Goal: Information Seeking & Learning: Learn about a topic

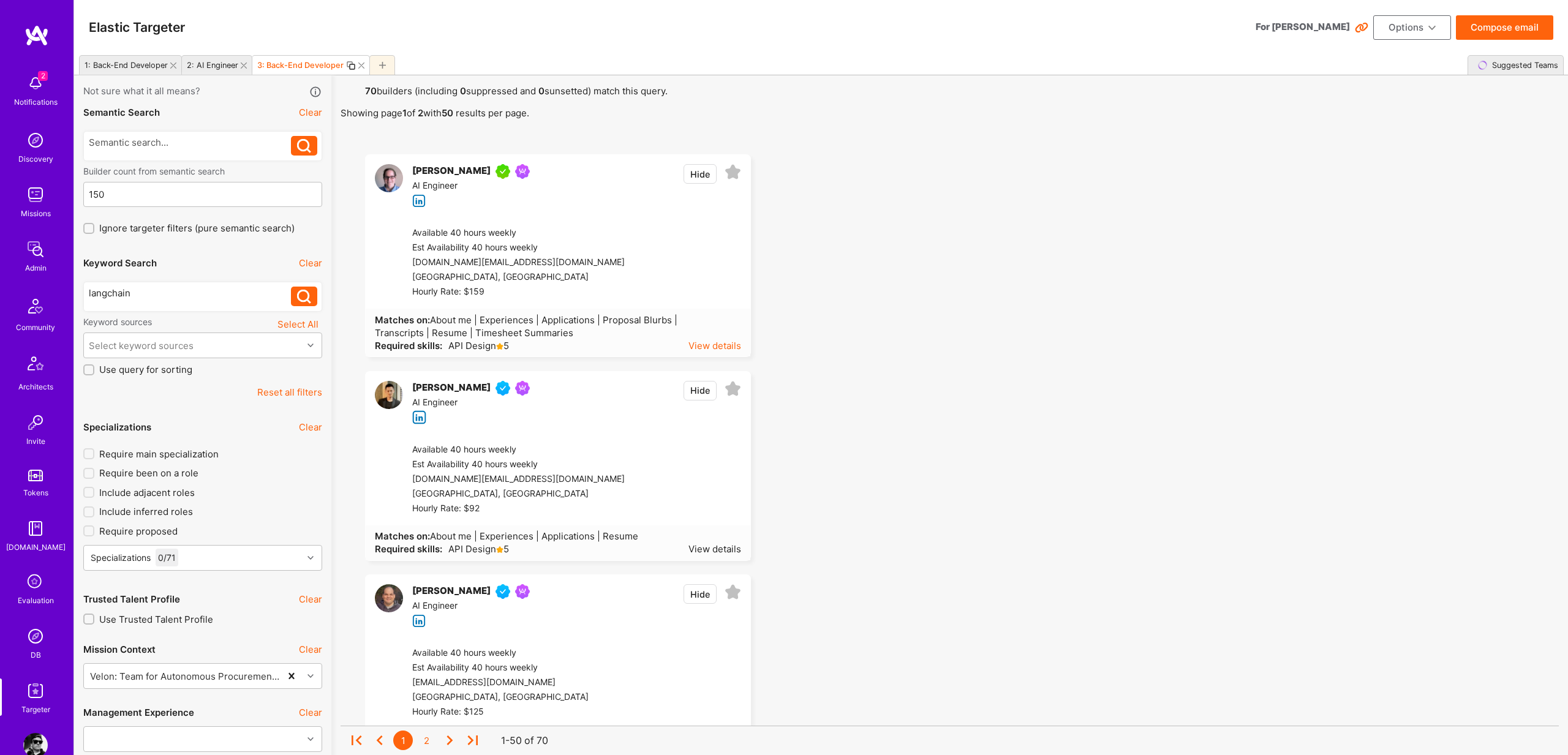
click at [728, 346] on div "View details" at bounding box center [714, 345] width 52 height 13
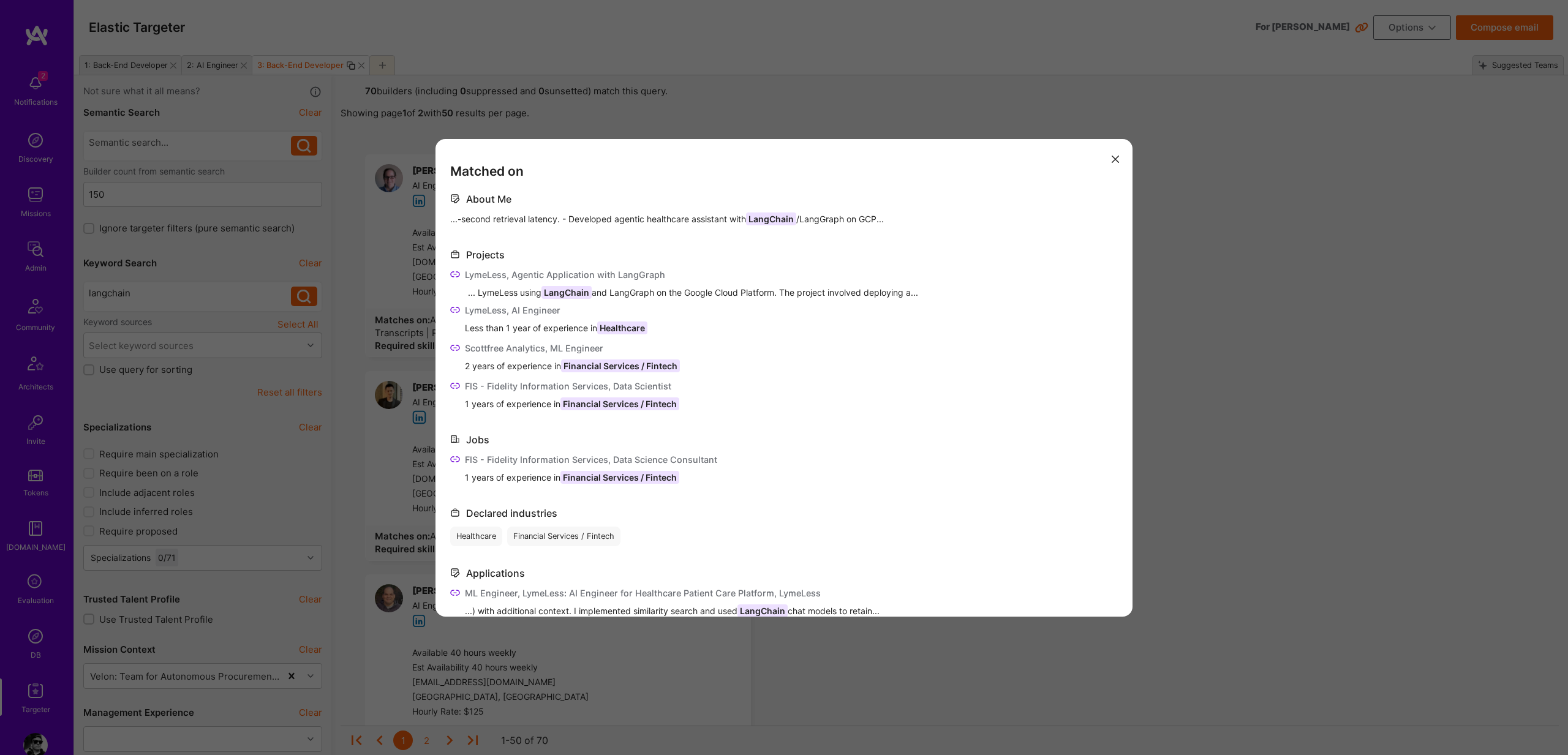
click at [822, 116] on div "Matched on About Me ...-second retrieval latency. - Developed agentic healthcar…" at bounding box center [784, 378] width 1568 height 755
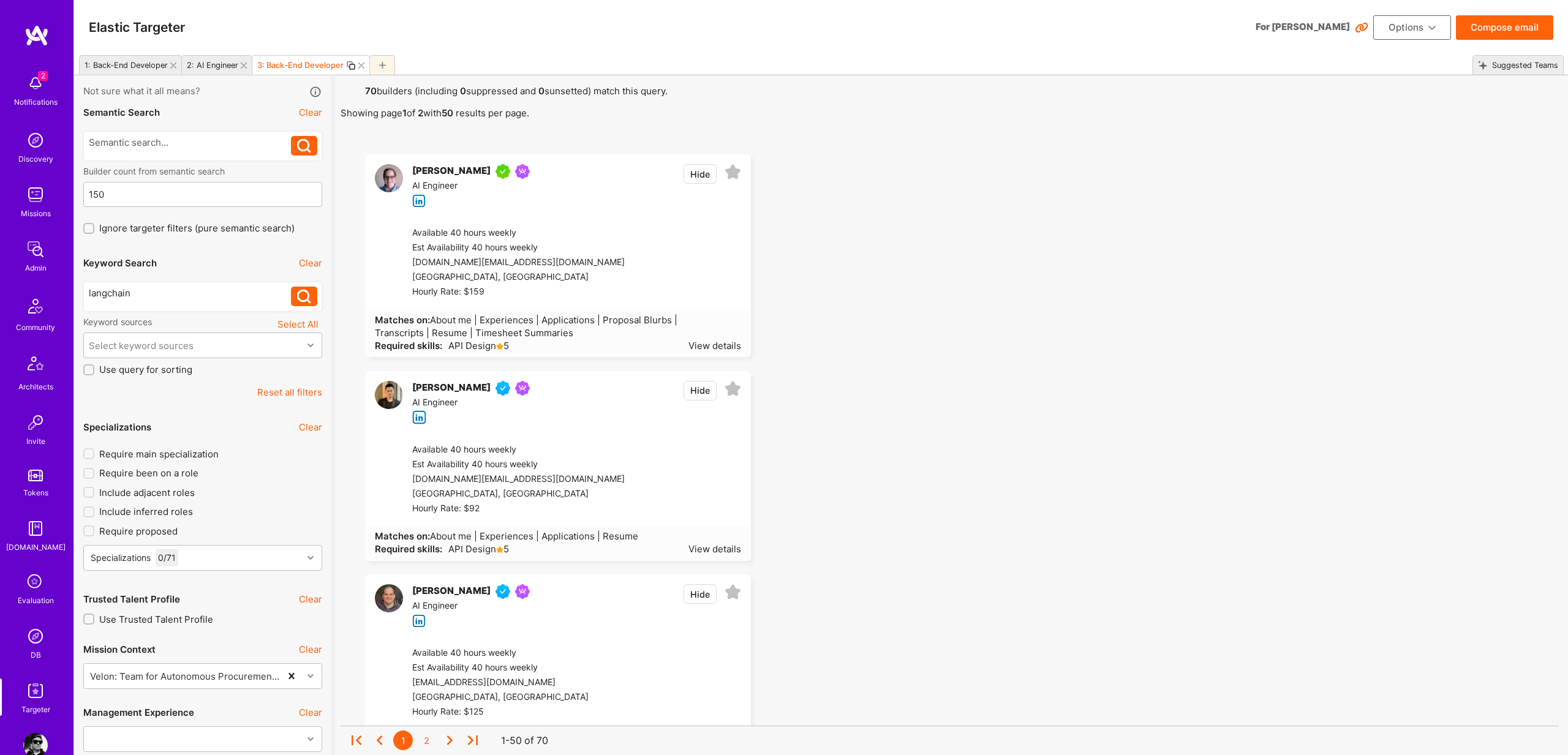
click at [458, 174] on div "Mark Conway" at bounding box center [451, 171] width 78 height 15
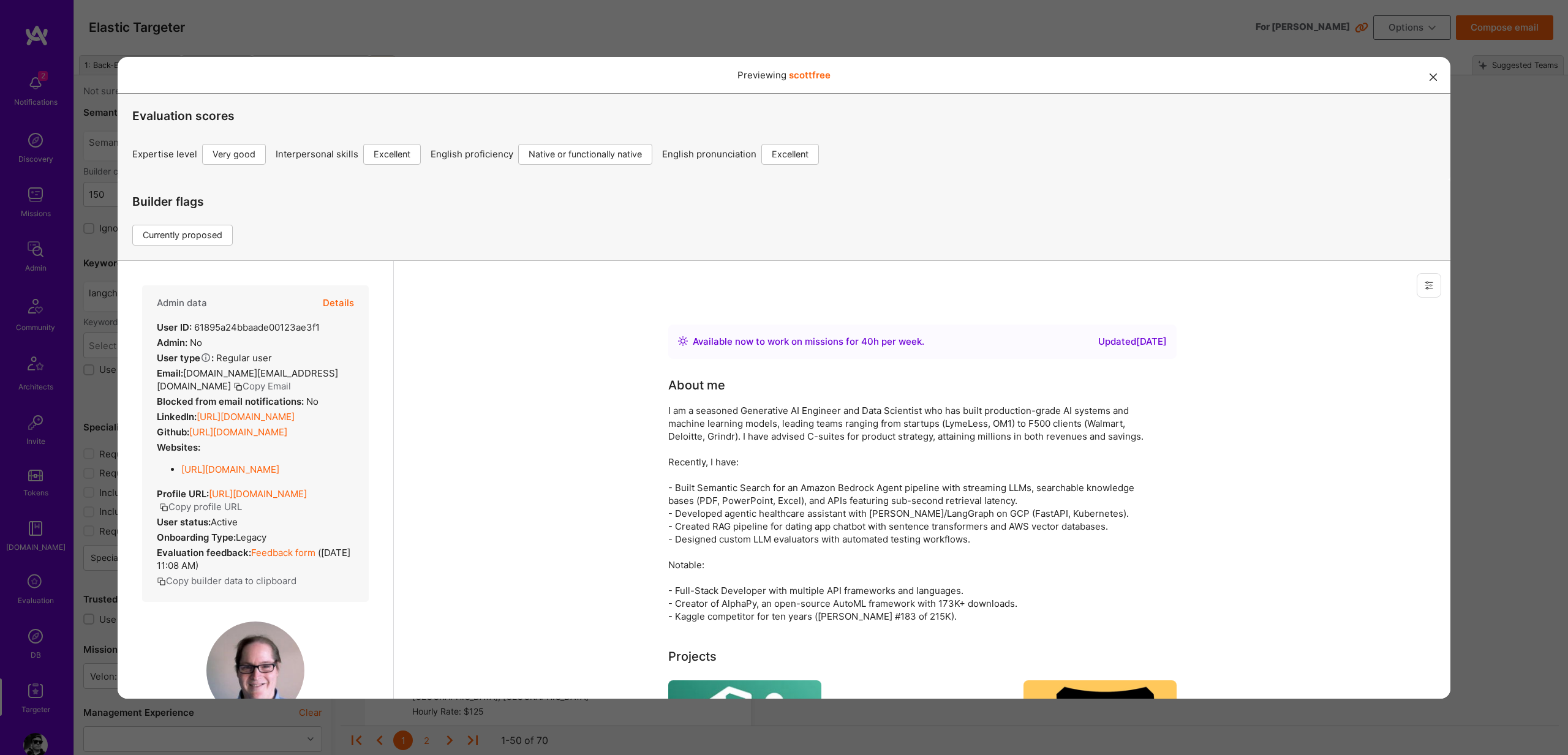
click at [603, 32] on div "Previewing scottfree Evaluation scores Expertise level Very good Interpersonal …" at bounding box center [784, 378] width 1568 height 755
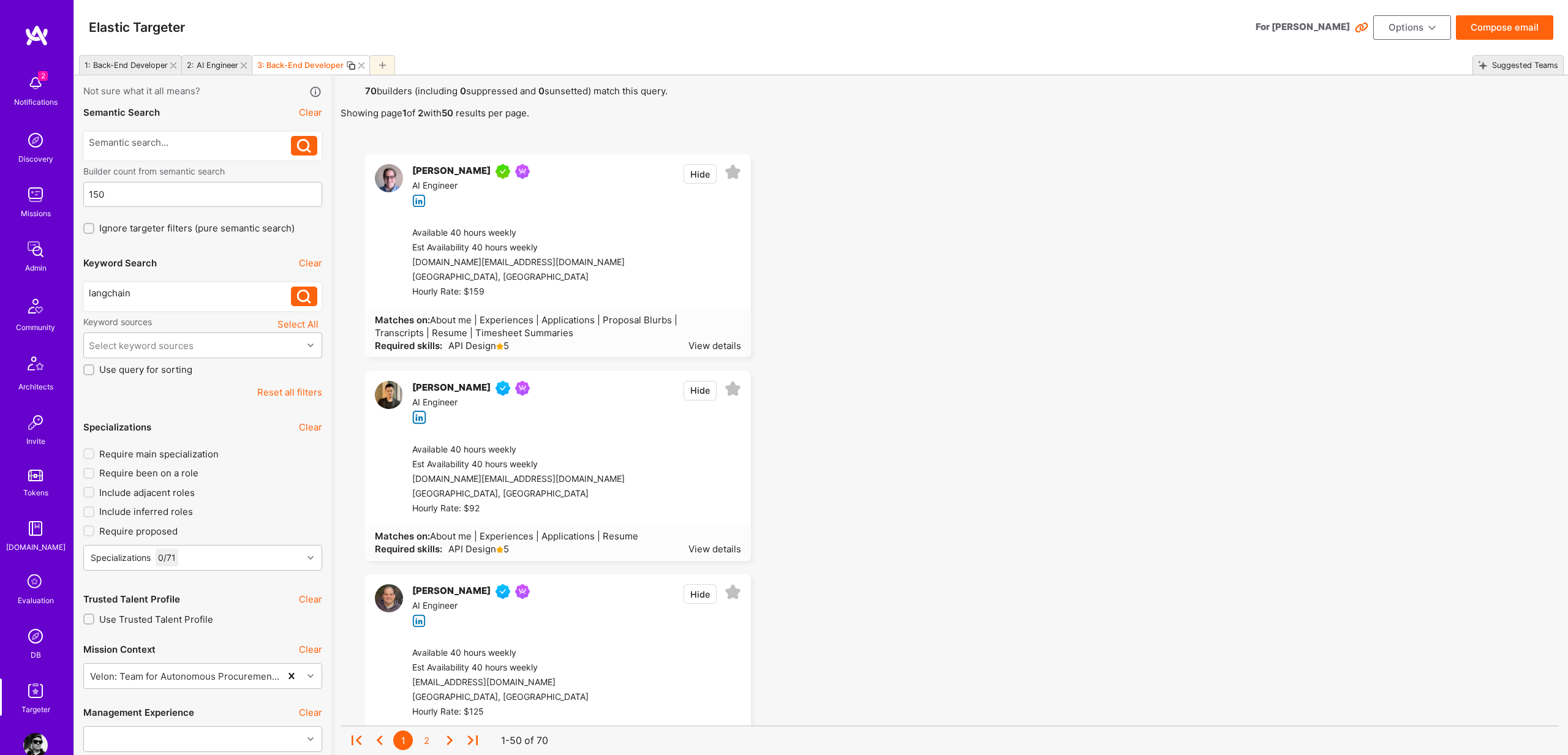
click at [444, 177] on div "Mark Conway" at bounding box center [451, 171] width 78 height 15
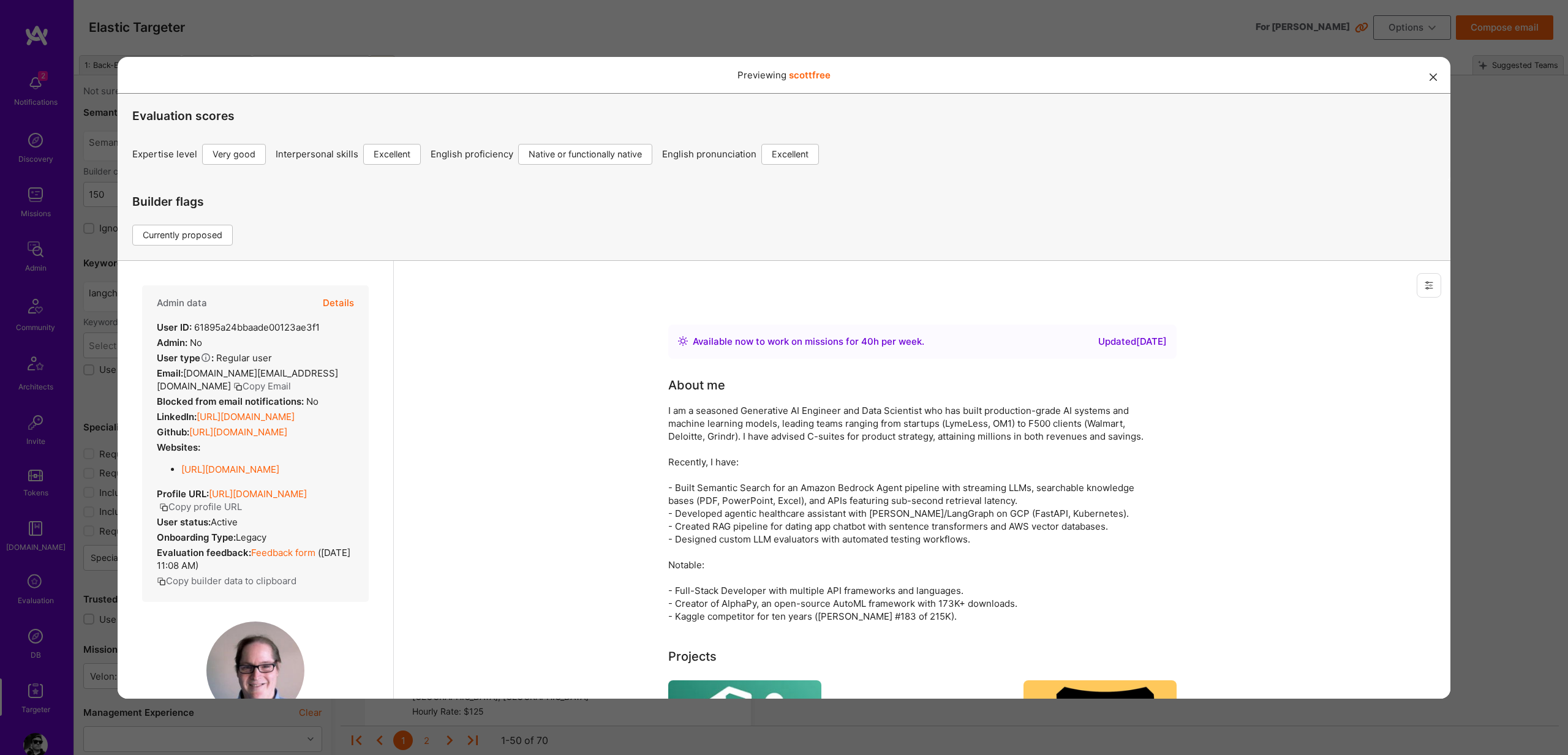
click at [203, 326] on div "User ID: 61895a24bbaade00123ae3f1" at bounding box center [238, 327] width 163 height 13
drag, startPoint x: 203, startPoint y: 326, endPoint x: 300, endPoint y: 322, distance: 97.1
click at [300, 322] on div "User ID: 61895a24bbaade00123ae3f1" at bounding box center [238, 327] width 163 height 13
copy div "61895a24bbaade00123ae3f1"
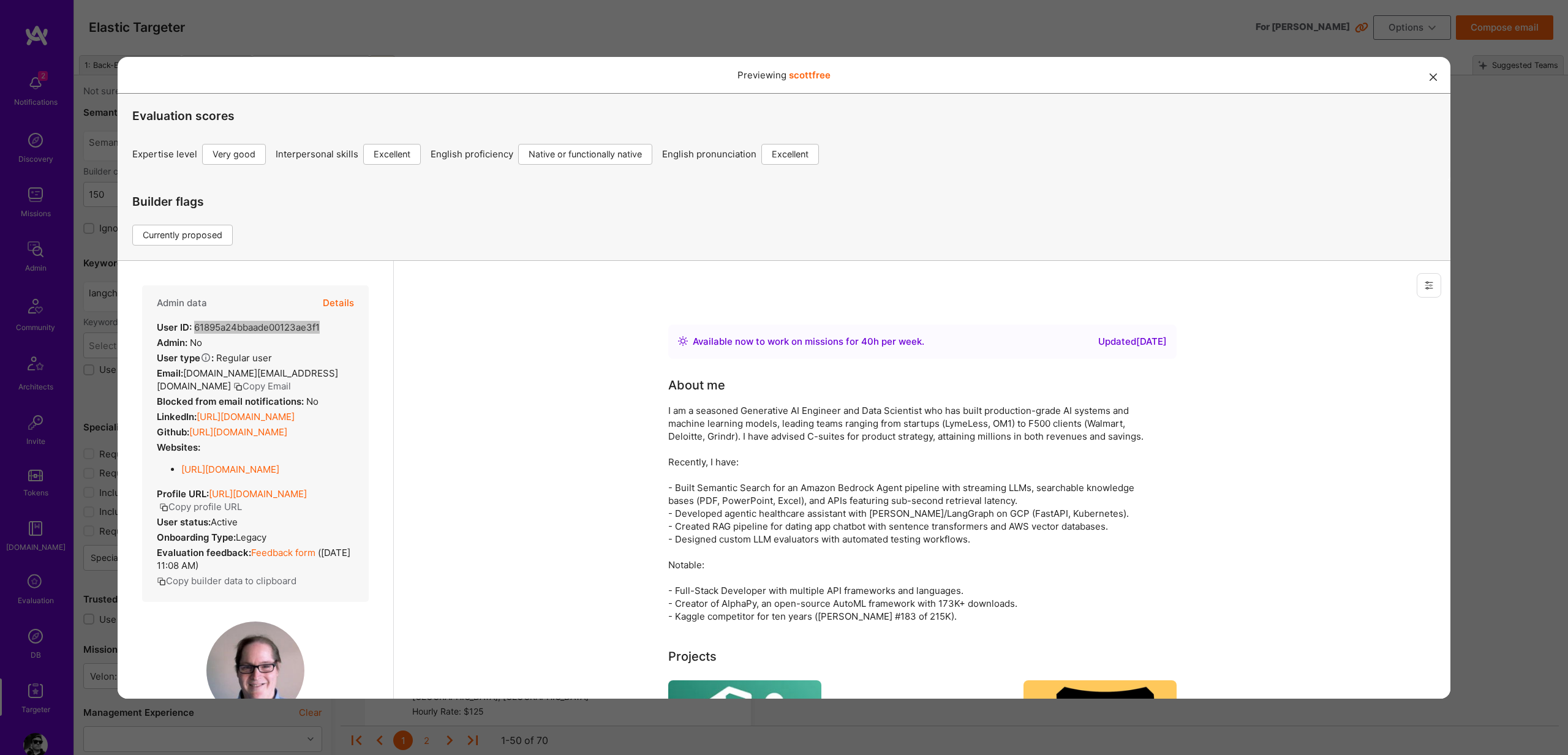
click at [1521, 229] on div "Previewing scottfree Evaluation scores Expertise level Very good Interpersonal …" at bounding box center [784, 378] width 1568 height 755
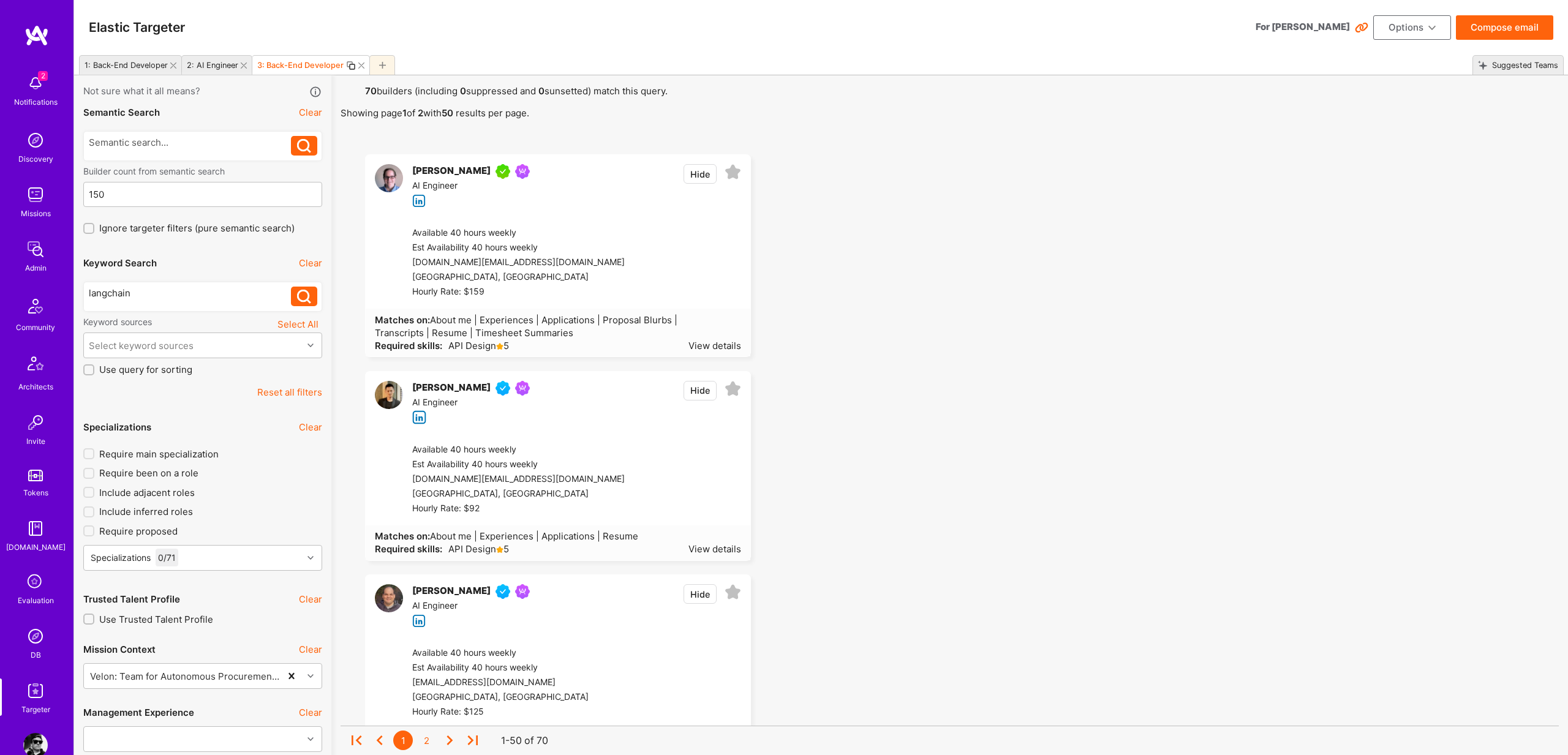
click at [41, 151] on img at bounding box center [35, 140] width 25 height 25
click at [433, 399] on div "AI Engineer" at bounding box center [473, 403] width 122 height 15
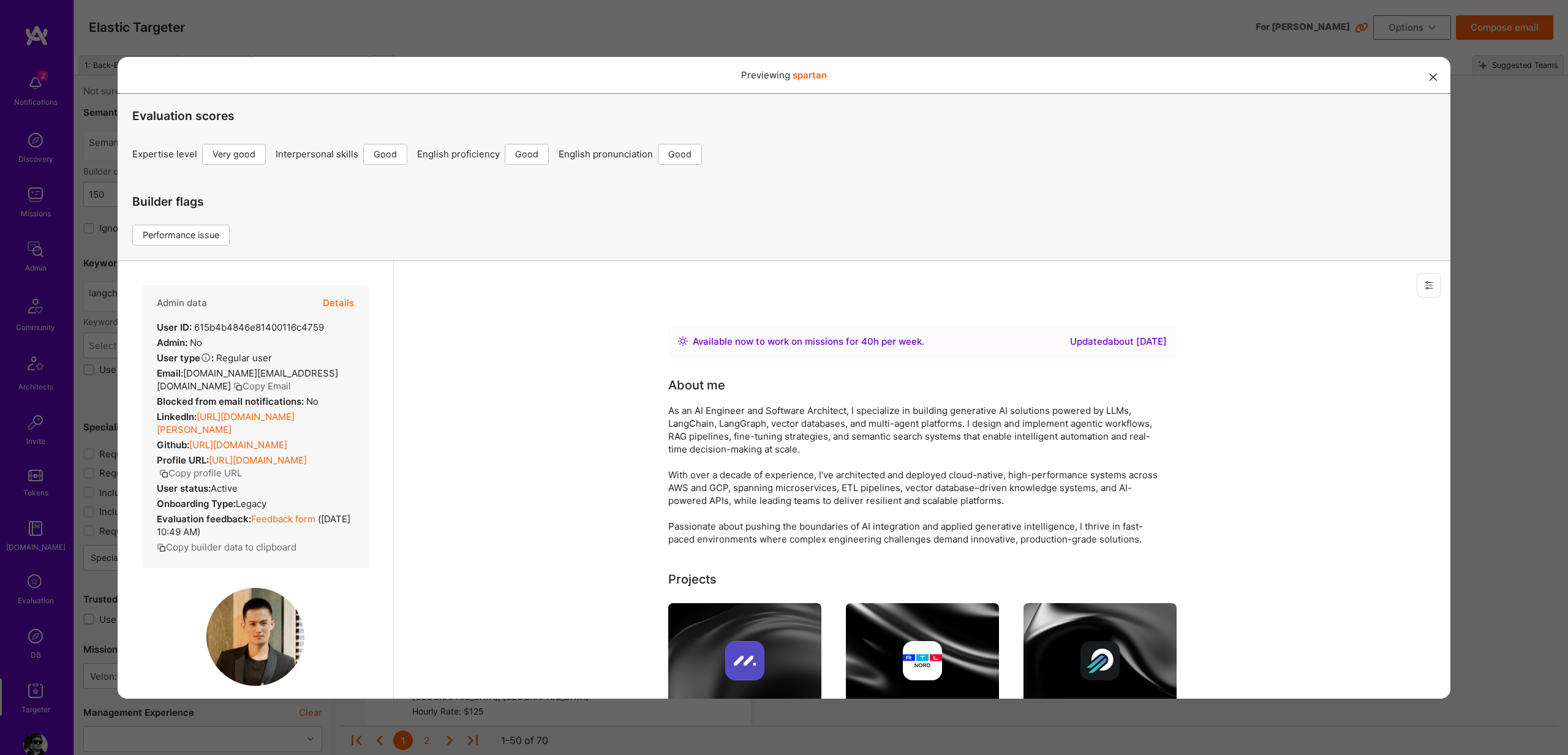
click at [224, 331] on div "User ID: 615b4b4846e81400116c4759" at bounding box center [240, 327] width 168 height 13
copy div "615b4b4846e81400116c4759"
click at [1485, 427] on div "Previewing spartan Evaluation scores Expertise level Very good Interpersonal sk…" at bounding box center [784, 378] width 1568 height 755
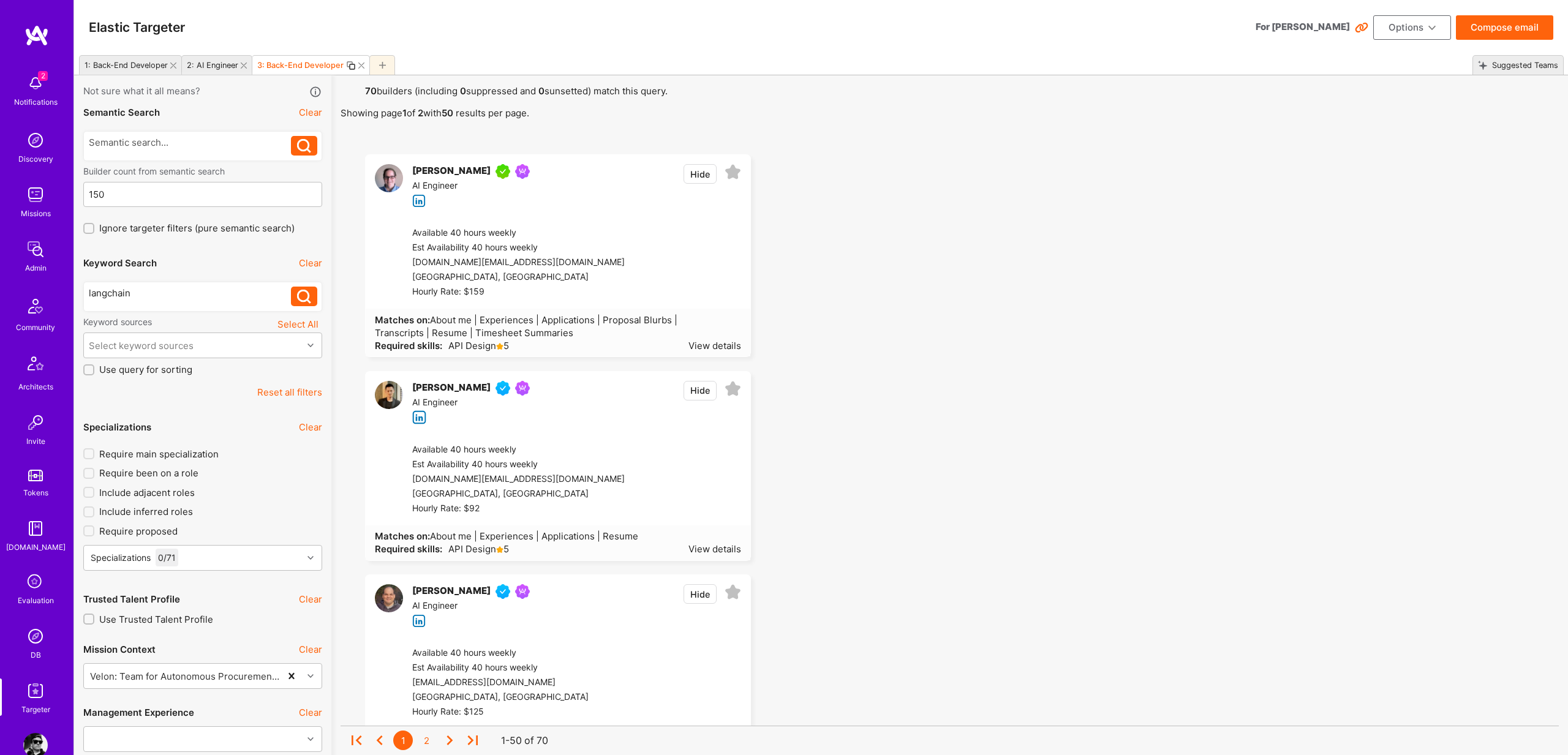
click at [445, 589] on div "Pedro Diaz" at bounding box center [451, 591] width 78 height 15
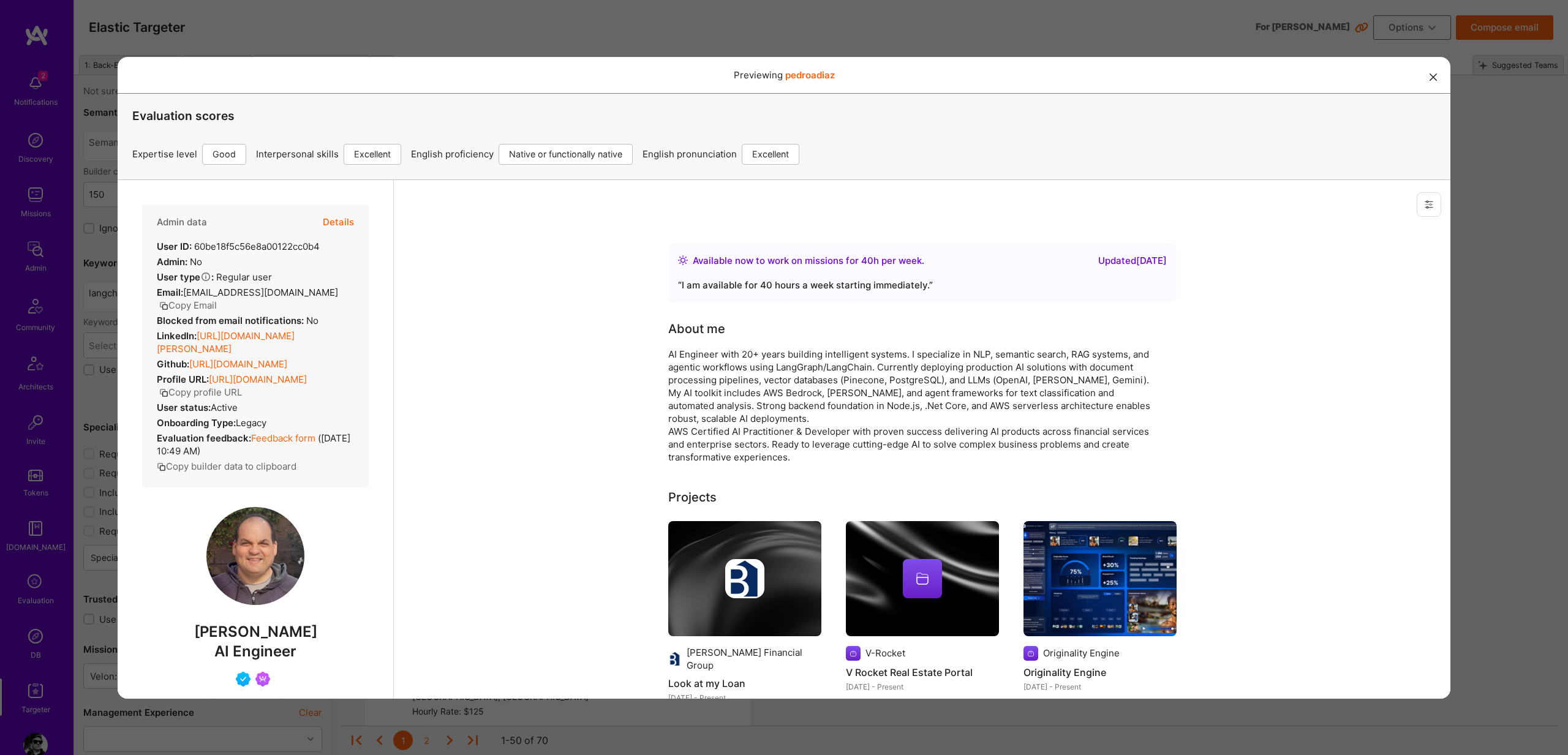
click at [250, 238] on div "Admin data Details" at bounding box center [255, 221] width 197 height 36
click at [246, 244] on div "User ID: 60be18f5c56e8a00122cc0b4" at bounding box center [238, 246] width 163 height 13
copy div "60be18f5c56e8a00122cc0b4"
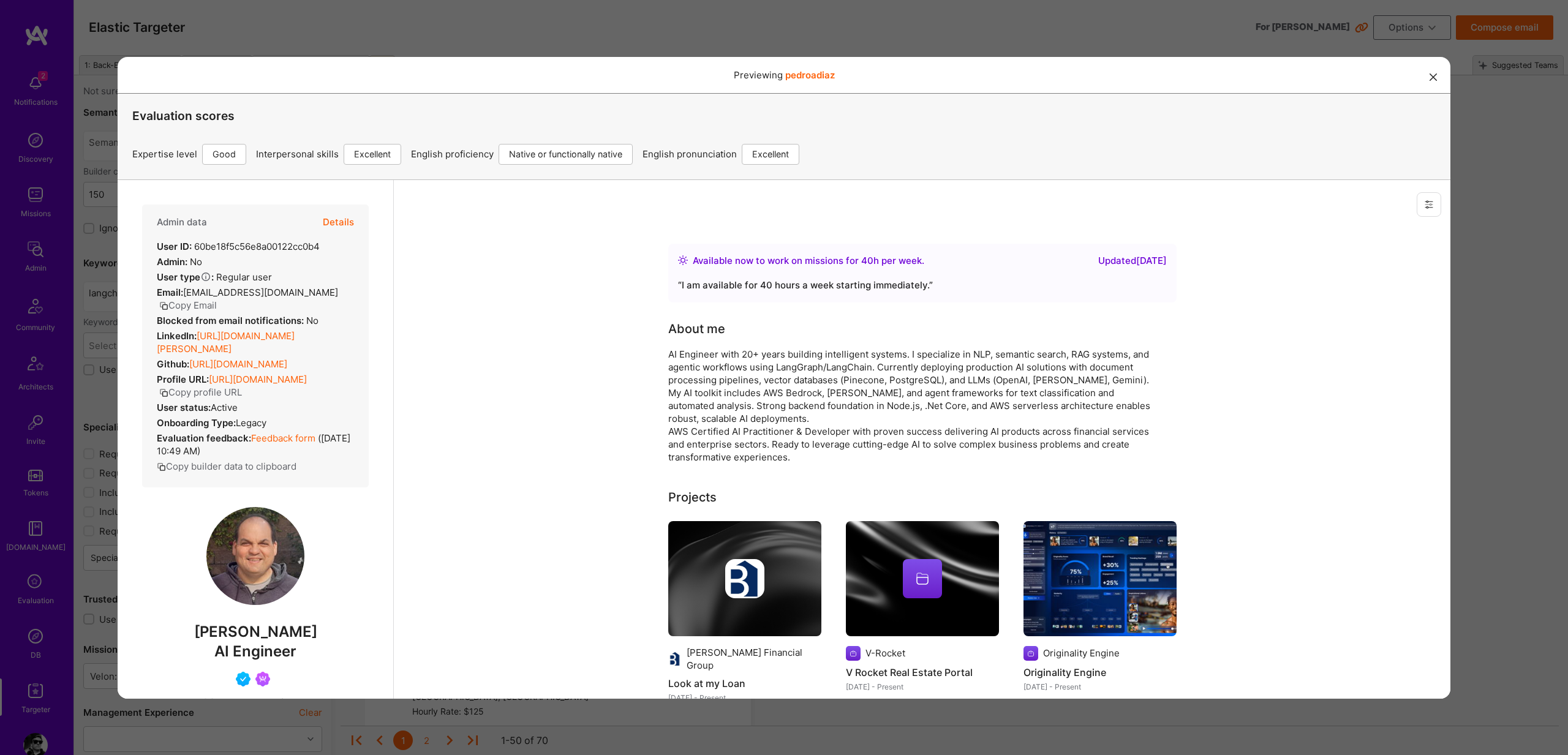
drag, startPoint x: 1446, startPoint y: 383, endPoint x: 1594, endPoint y: 537, distance: 213.6
click at [1481, 352] on div "Previewing pedroadiaz Evaluation scores Expertise level Good Interpersonal skil…" at bounding box center [784, 378] width 1568 height 755
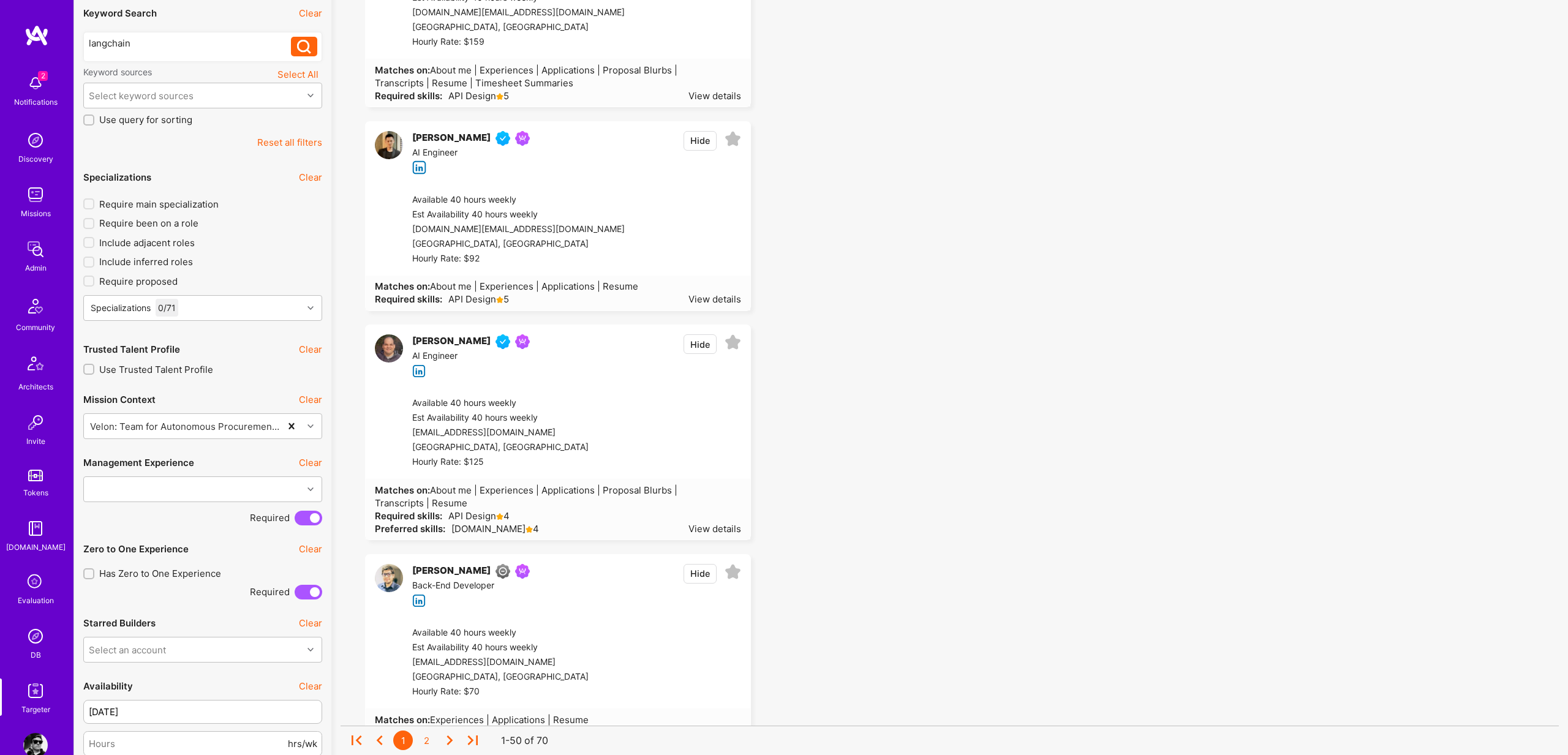
scroll to position [247, 0]
click at [447, 582] on div "Back-End Developer" at bounding box center [473, 589] width 122 height 15
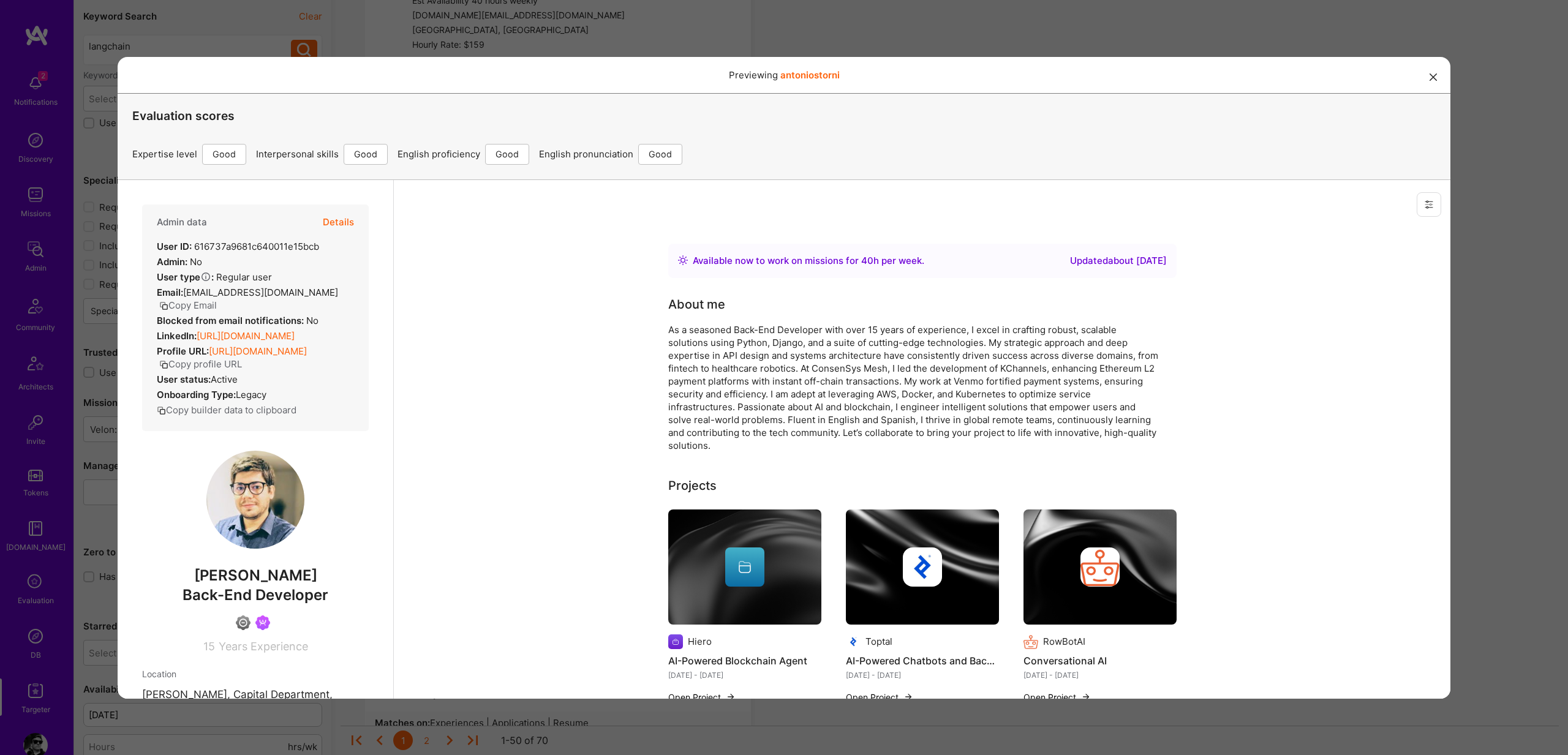
scroll to position [0, 0]
click at [238, 240] on div "User ID: 616737a9681c640011e15bcb" at bounding box center [238, 246] width 162 height 13
copy div "616737a9681c640011e15bcb"
click at [1518, 485] on div "Previewing antoniostorni Evaluation scores Expertise level Good Interpersonal s…" at bounding box center [784, 378] width 1568 height 755
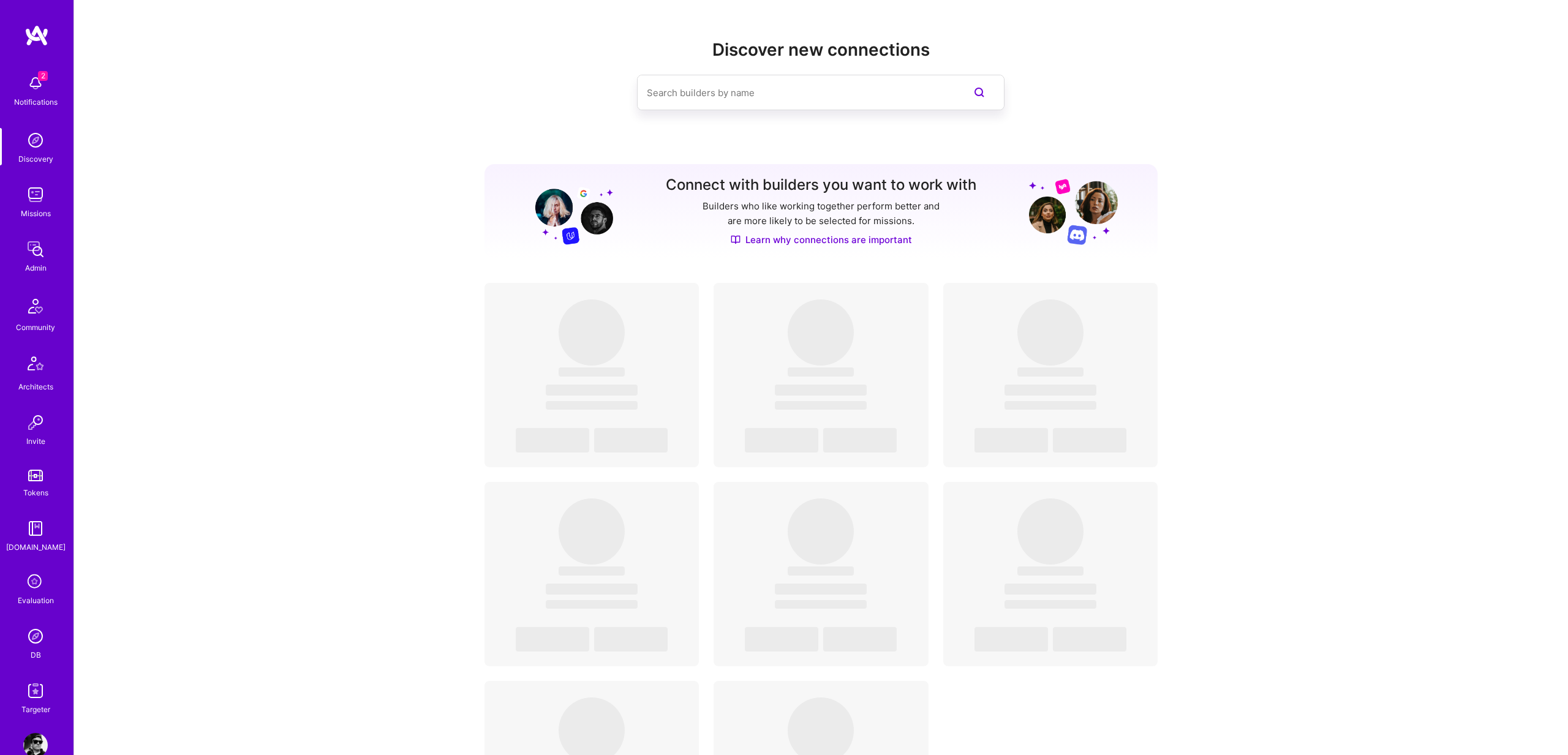
click at [41, 206] on link "Missions" at bounding box center [35, 201] width 75 height 38
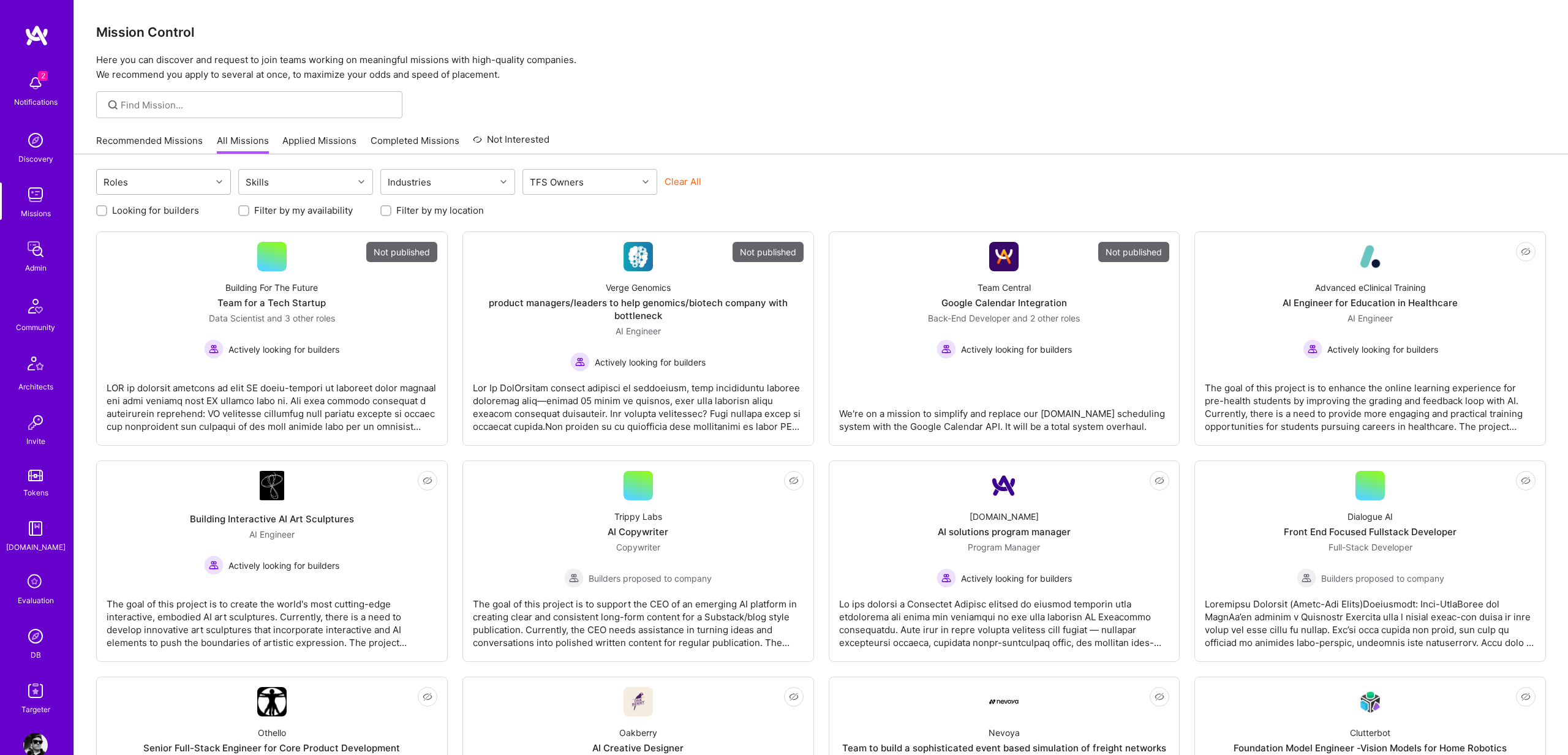
click at [202, 177] on div "Roles" at bounding box center [154, 181] width 114 height 25
type input "and"
click at [156, 213] on div "Android Developer" at bounding box center [163, 214] width 120 height 13
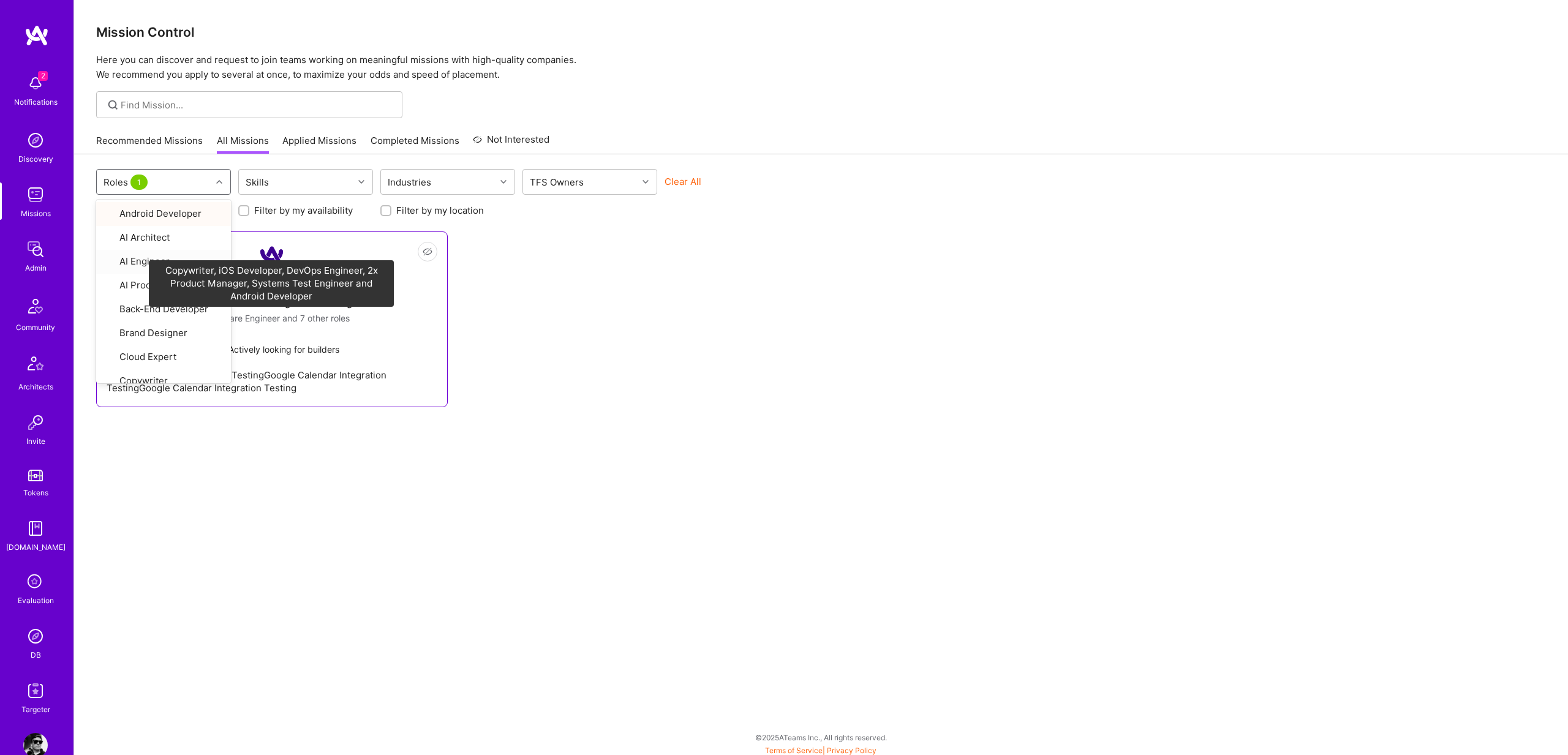
click at [305, 318] on span "and 7 other roles" at bounding box center [316, 318] width 67 height 10
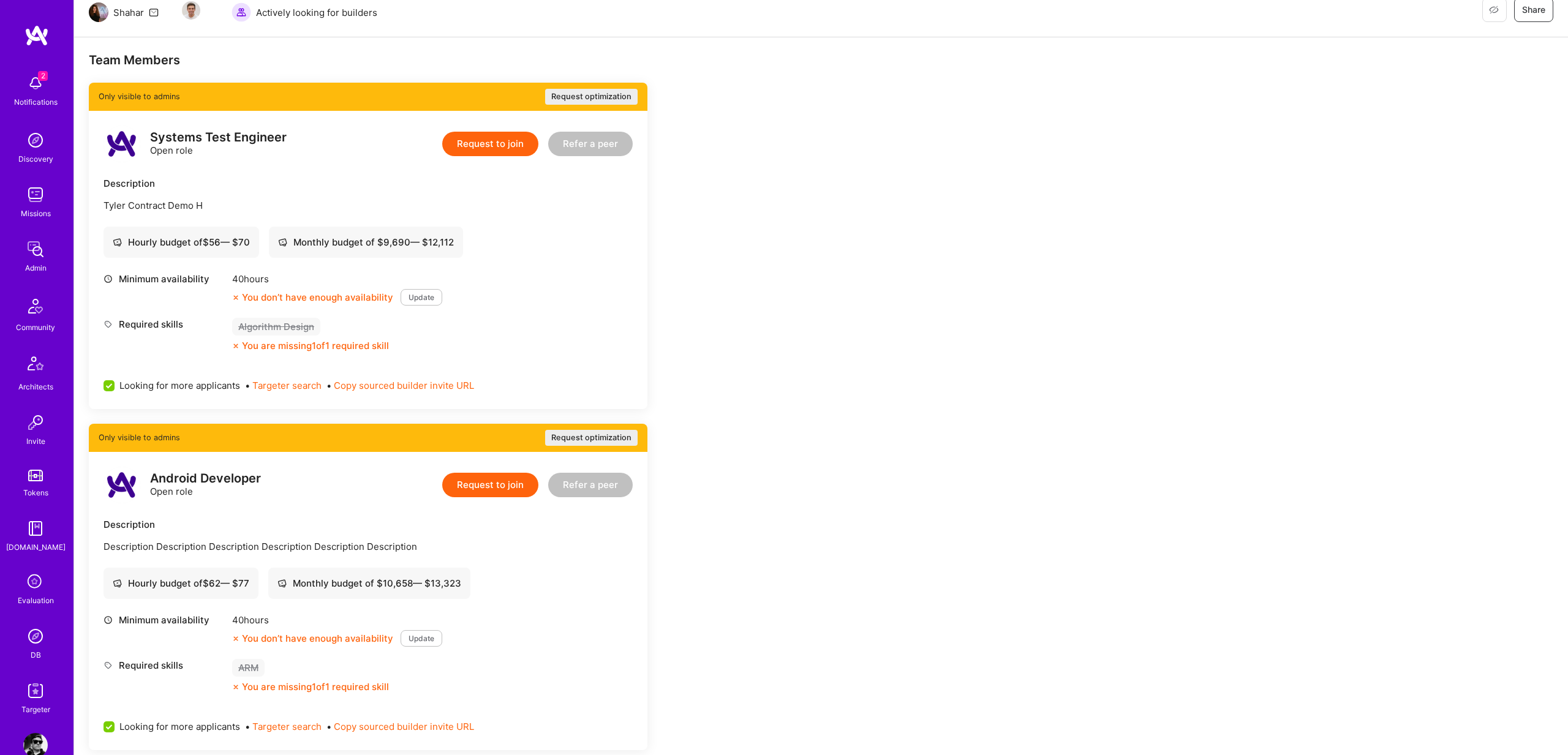
scroll to position [47, 0]
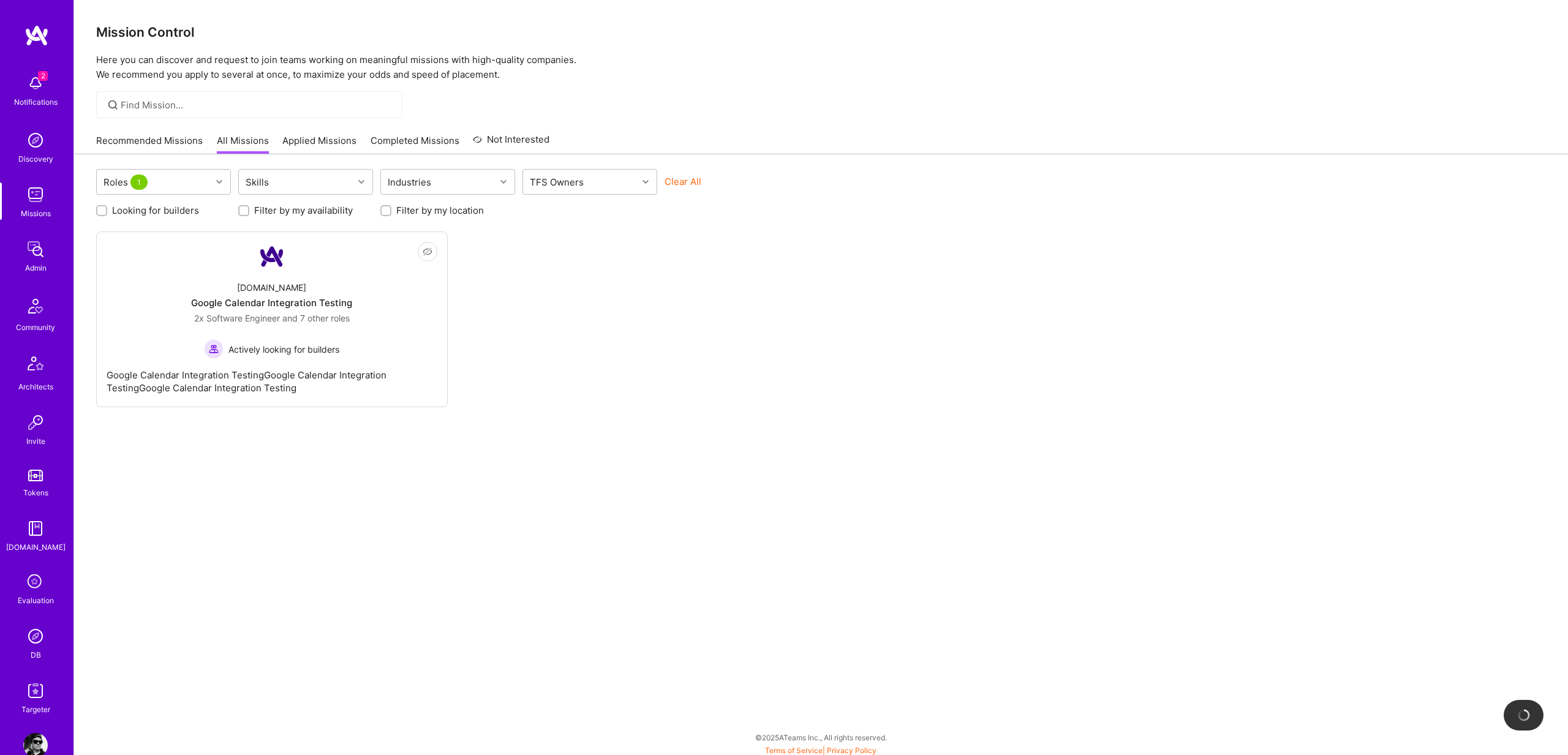
click at [674, 184] on button "Clear All" at bounding box center [683, 181] width 37 height 13
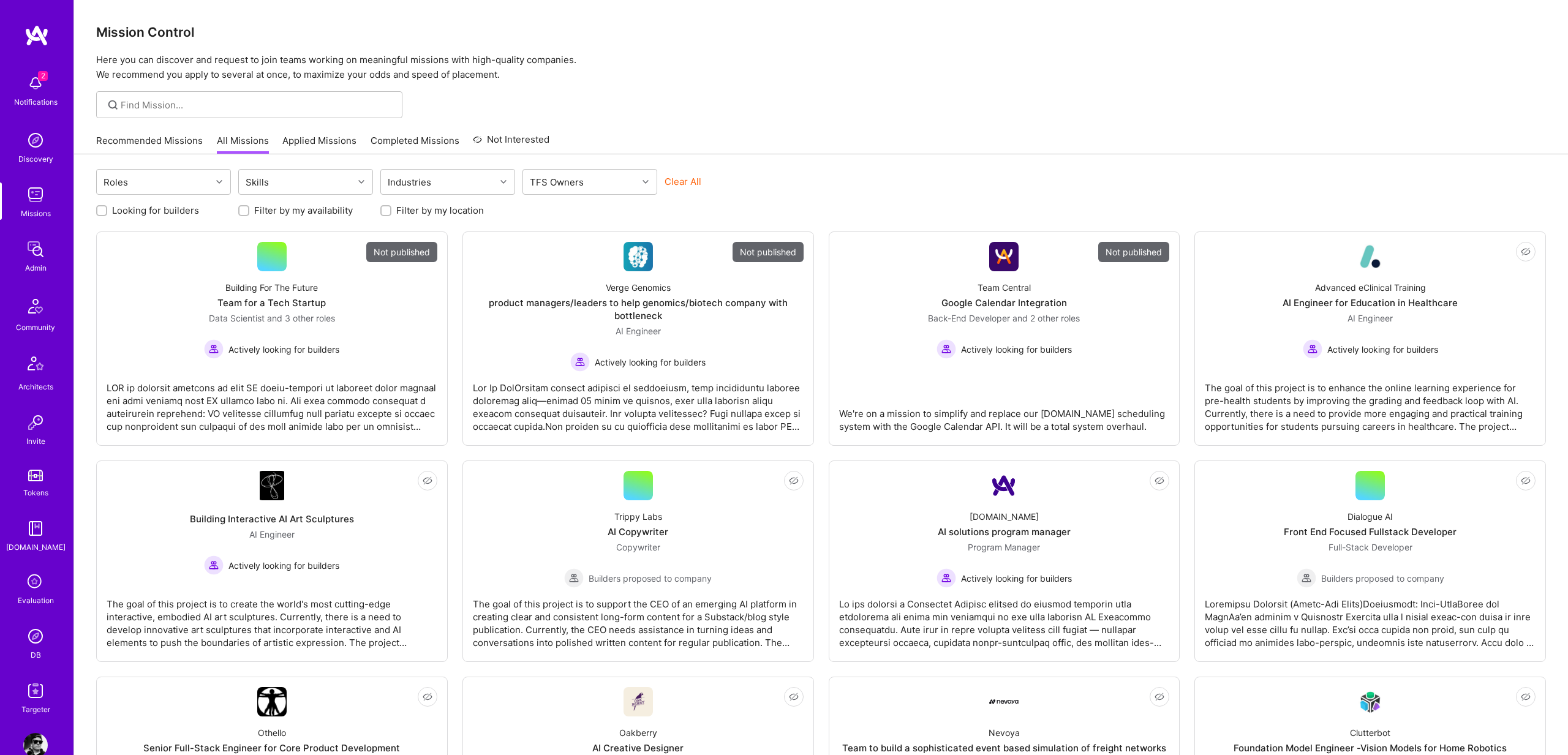
click at [675, 184] on button "Clear All" at bounding box center [683, 181] width 37 height 13
click at [135, 181] on div "Roles" at bounding box center [154, 181] width 114 height 25
type input "Android"
click at [138, 218] on div "Android Developer" at bounding box center [163, 214] width 120 height 13
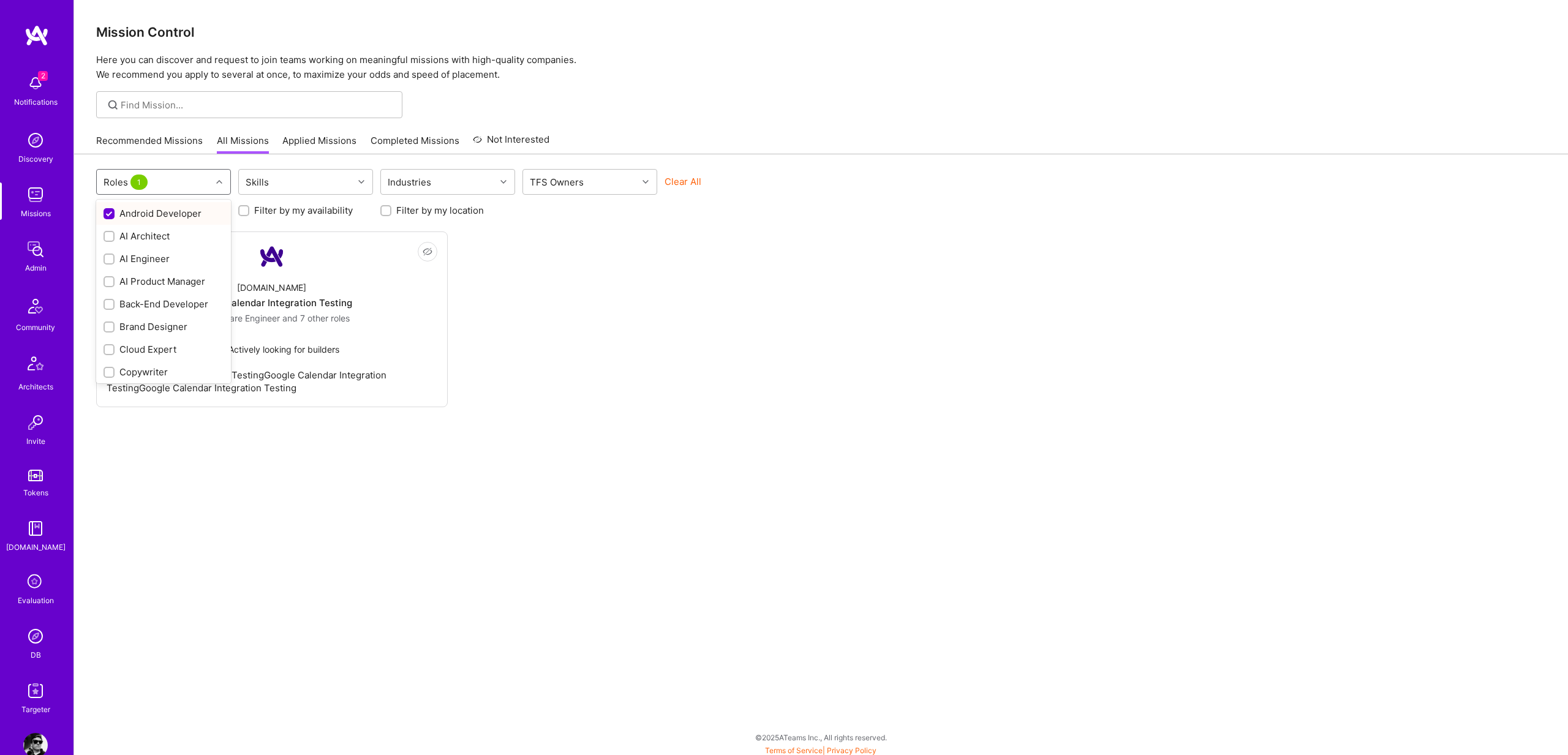
click at [138, 218] on div "Android Developer" at bounding box center [163, 214] width 120 height 13
checkbox input "false"
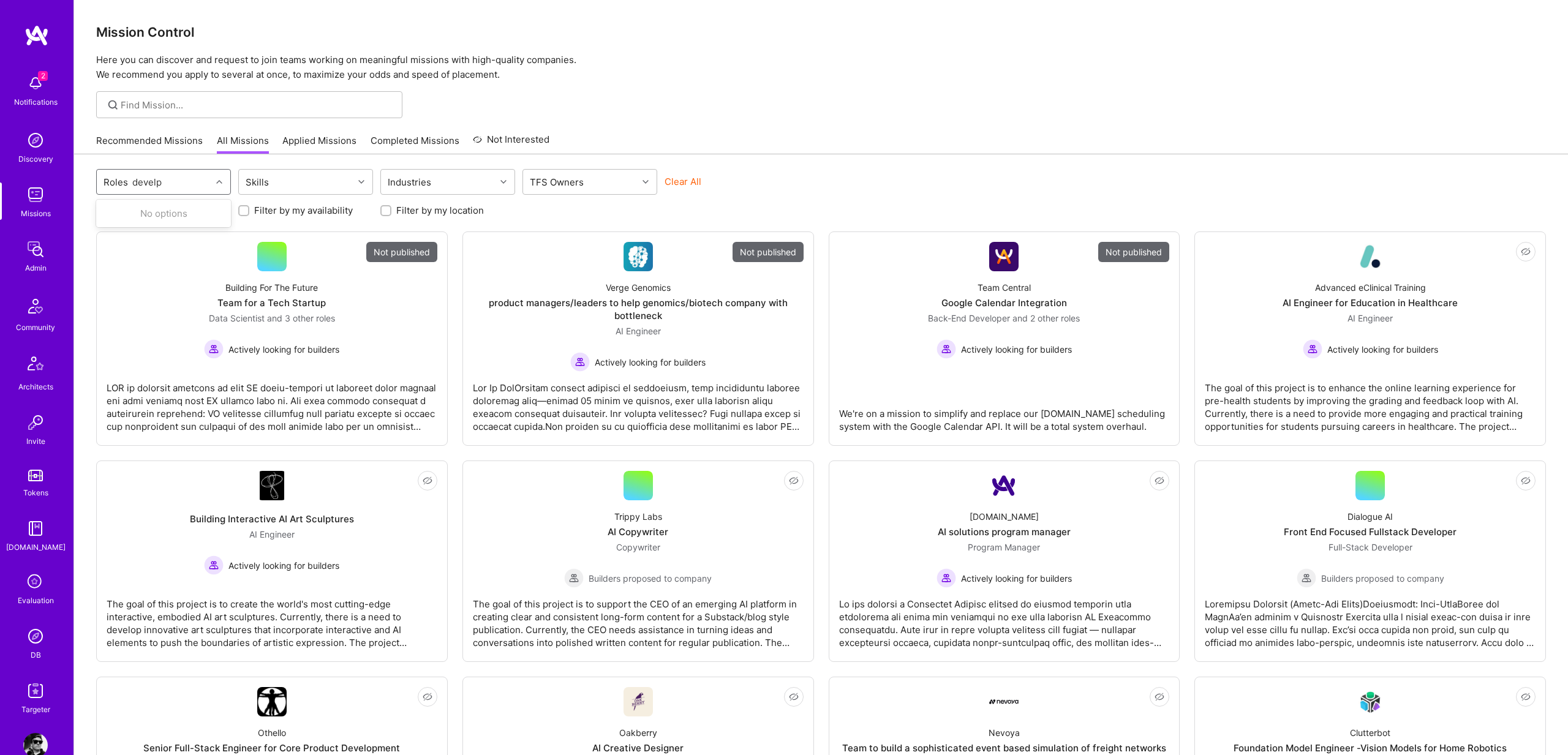
type input "devel"
click at [147, 277] on div "Full-Stack Developer" at bounding box center [163, 282] width 120 height 13
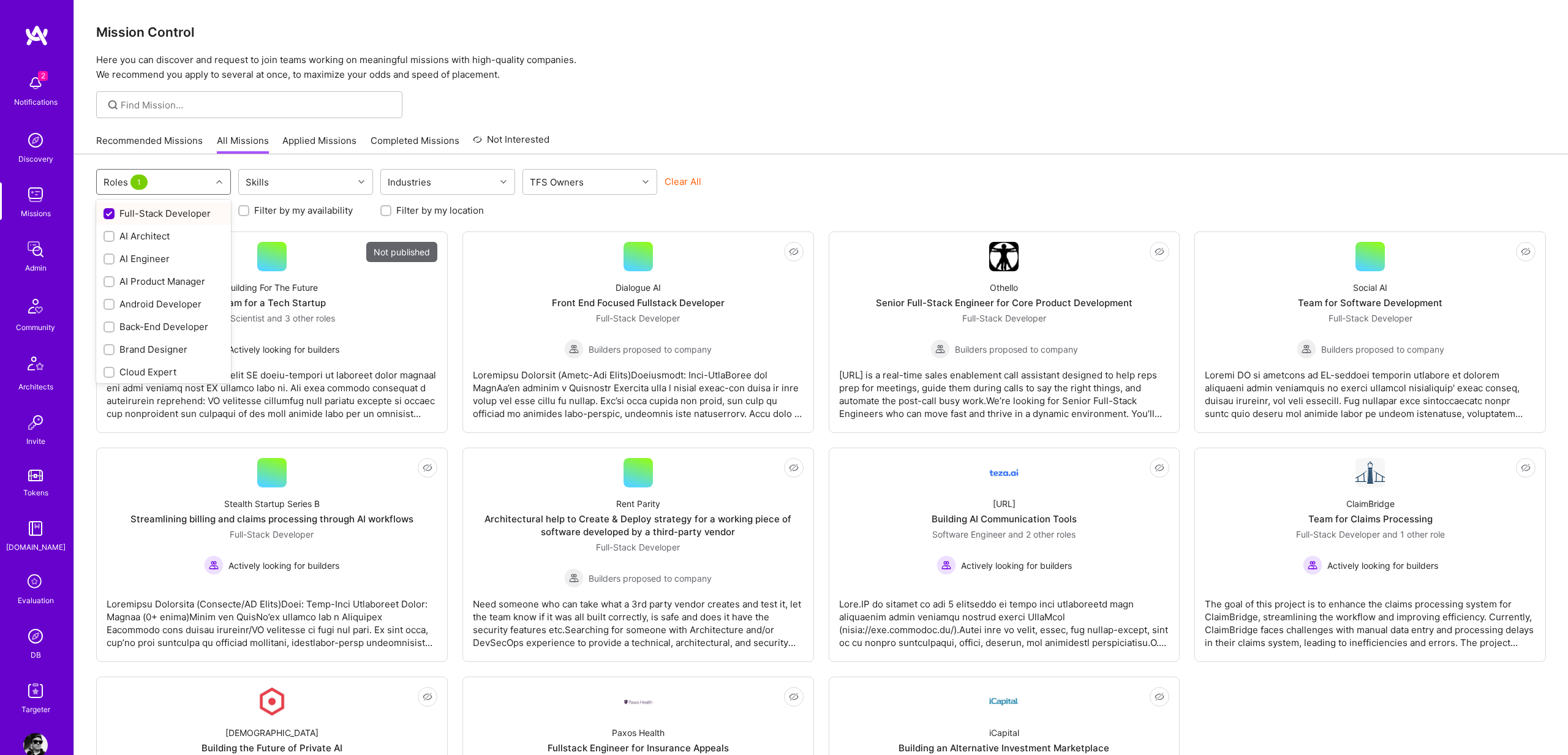
click at [135, 213] on div "Full-Stack Developer" at bounding box center [163, 214] width 120 height 13
checkbox input "false"
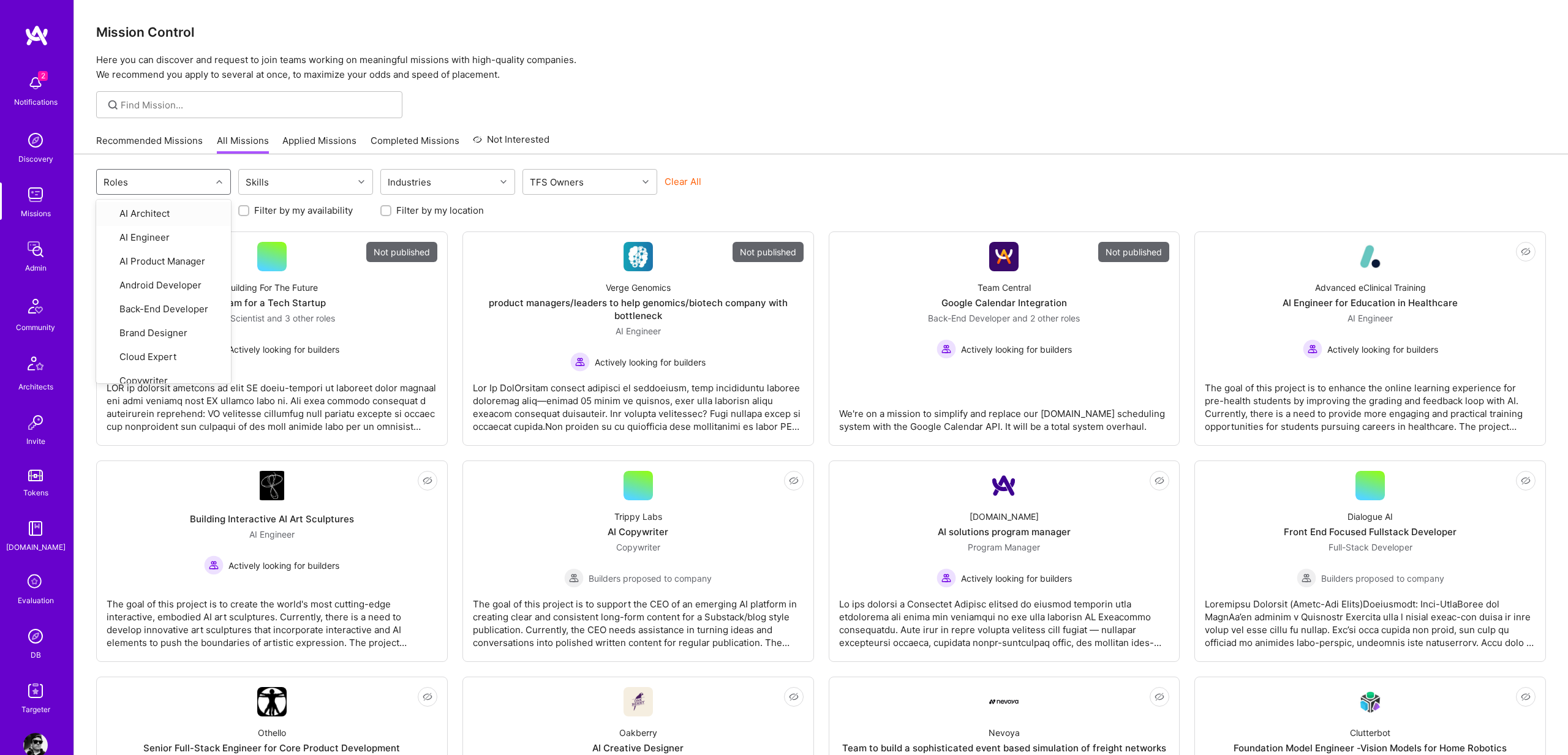
click at [156, 186] on div "Roles" at bounding box center [154, 181] width 114 height 25
type input "devel"
click at [132, 299] on div "Mobile Developer" at bounding box center [163, 304] width 120 height 13
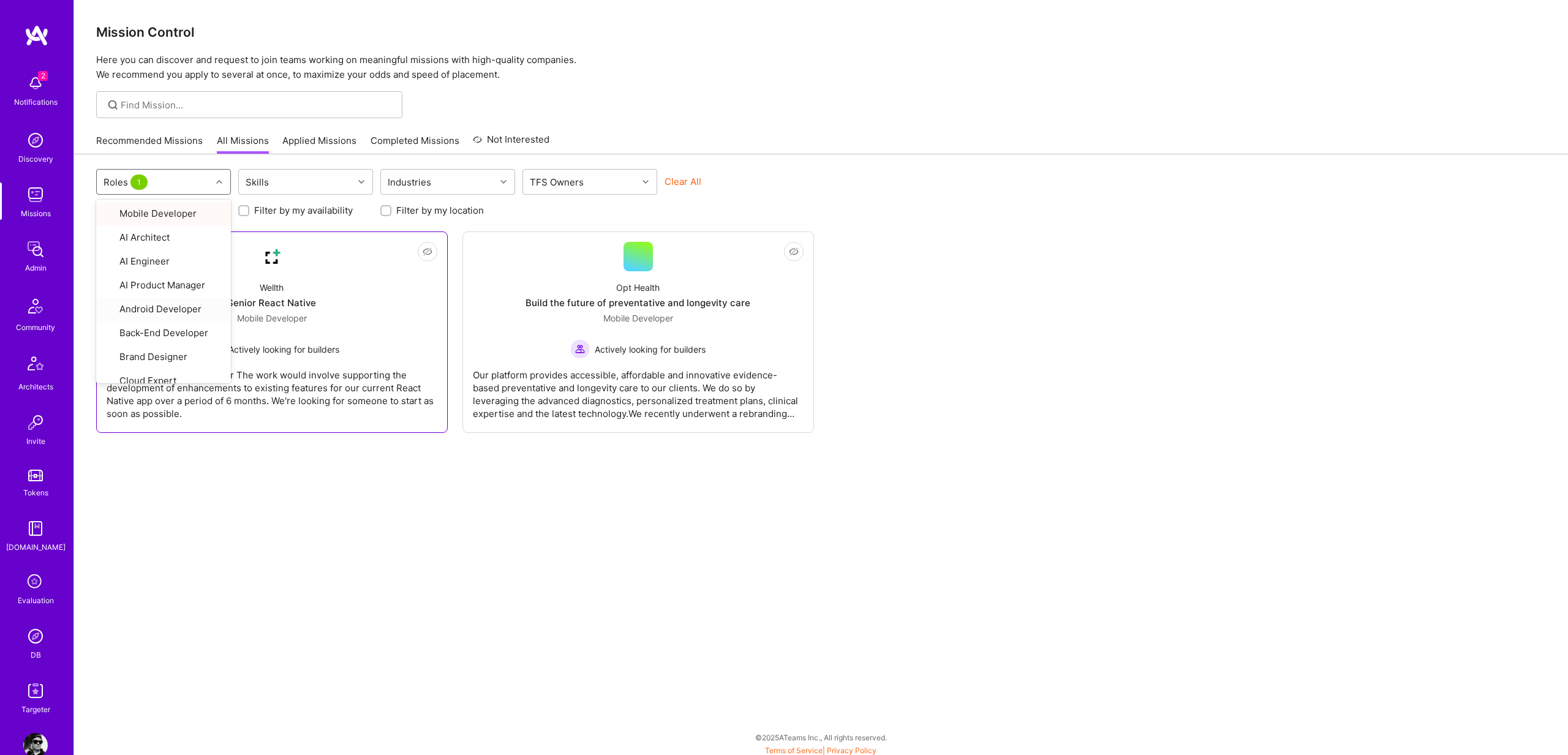
click at [289, 365] on div "Senior React Native Engineer The work would involve supporting the development …" at bounding box center [272, 389] width 331 height 62
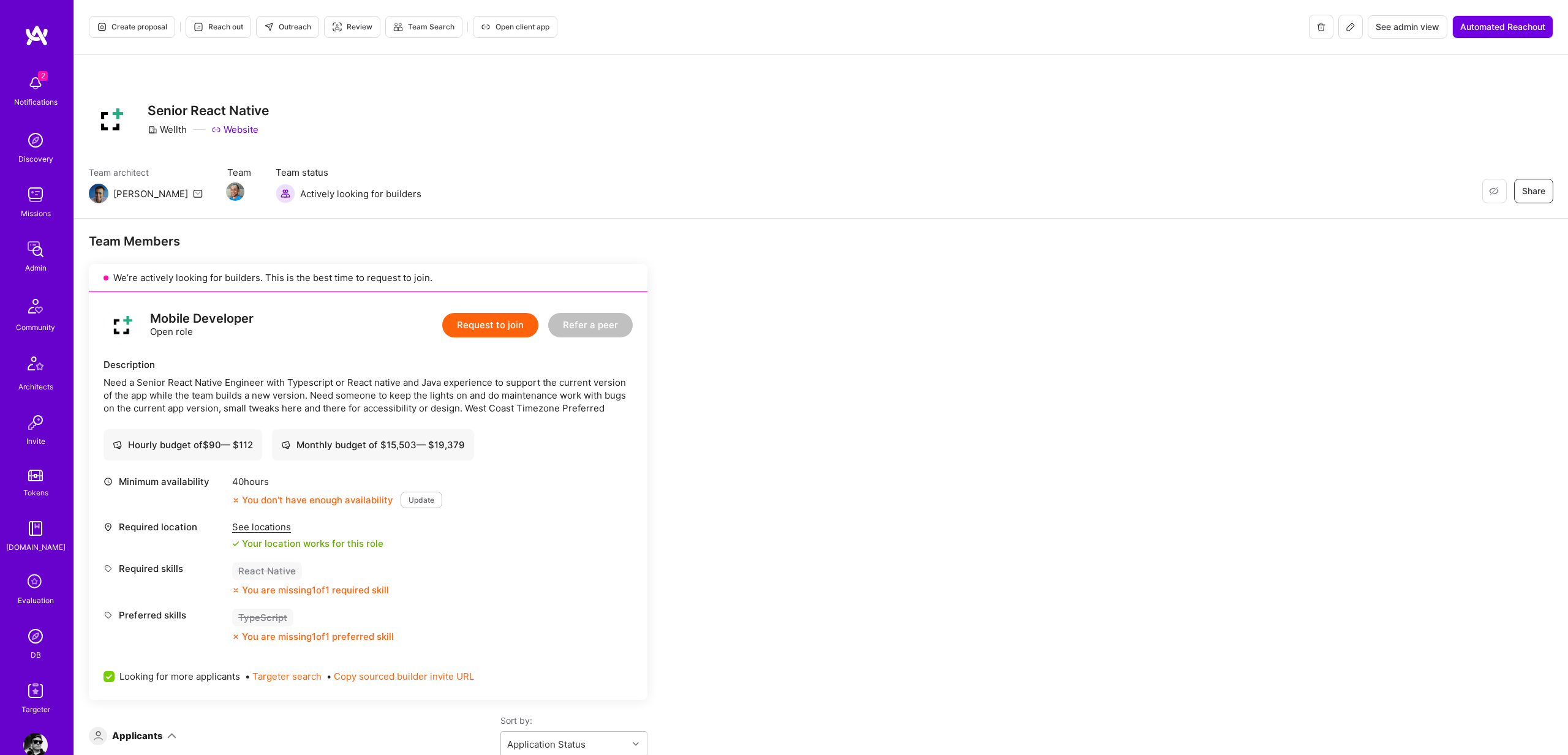
click at [112, 378] on div "Need a Senior React Native Engineer with Typescript or React native and Java ex…" at bounding box center [367, 395] width 529 height 39
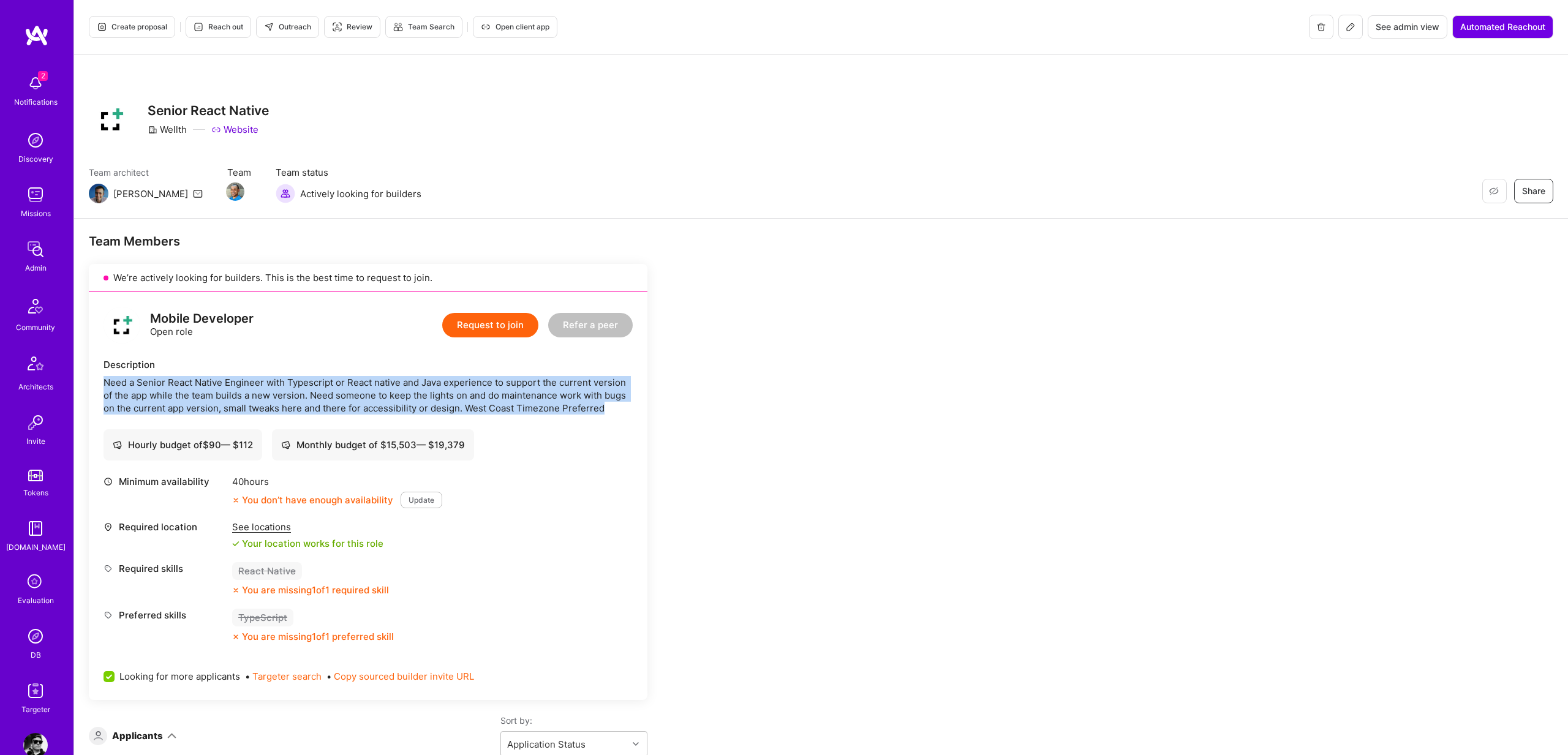
drag, startPoint x: 112, startPoint y: 378, endPoint x: 610, endPoint y: 405, distance: 498.7
click at [610, 405] on div "Need a Senior React Native Engineer with Typescript or React native and Java ex…" at bounding box center [367, 395] width 529 height 39
copy div "Need a Senior React Native Engineer with Typescript or React native and Java ex…"
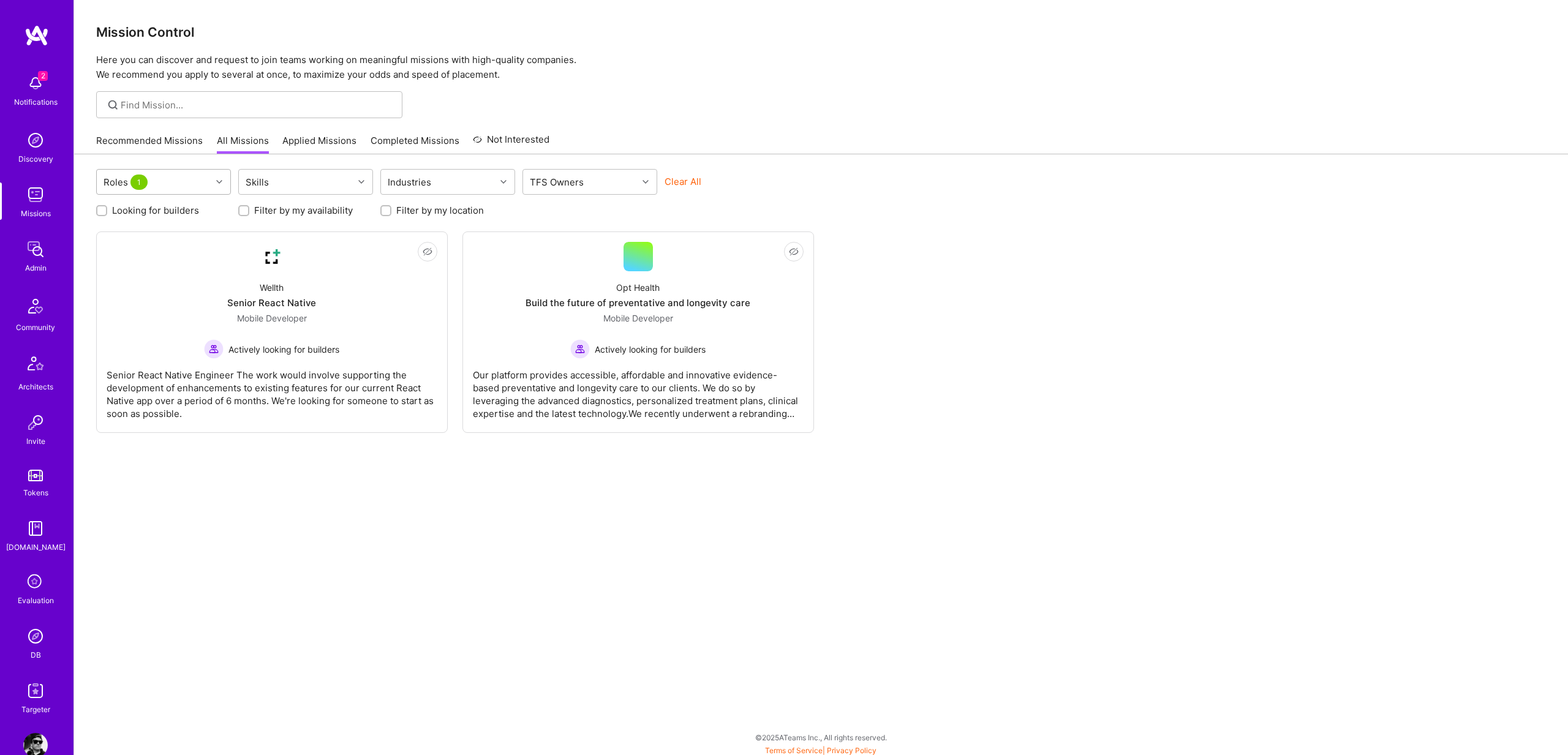
click at [215, 181] on div at bounding box center [220, 181] width 19 height 16
click at [145, 214] on div "Mobile Developer" at bounding box center [163, 214] width 120 height 13
checkbox input "false"
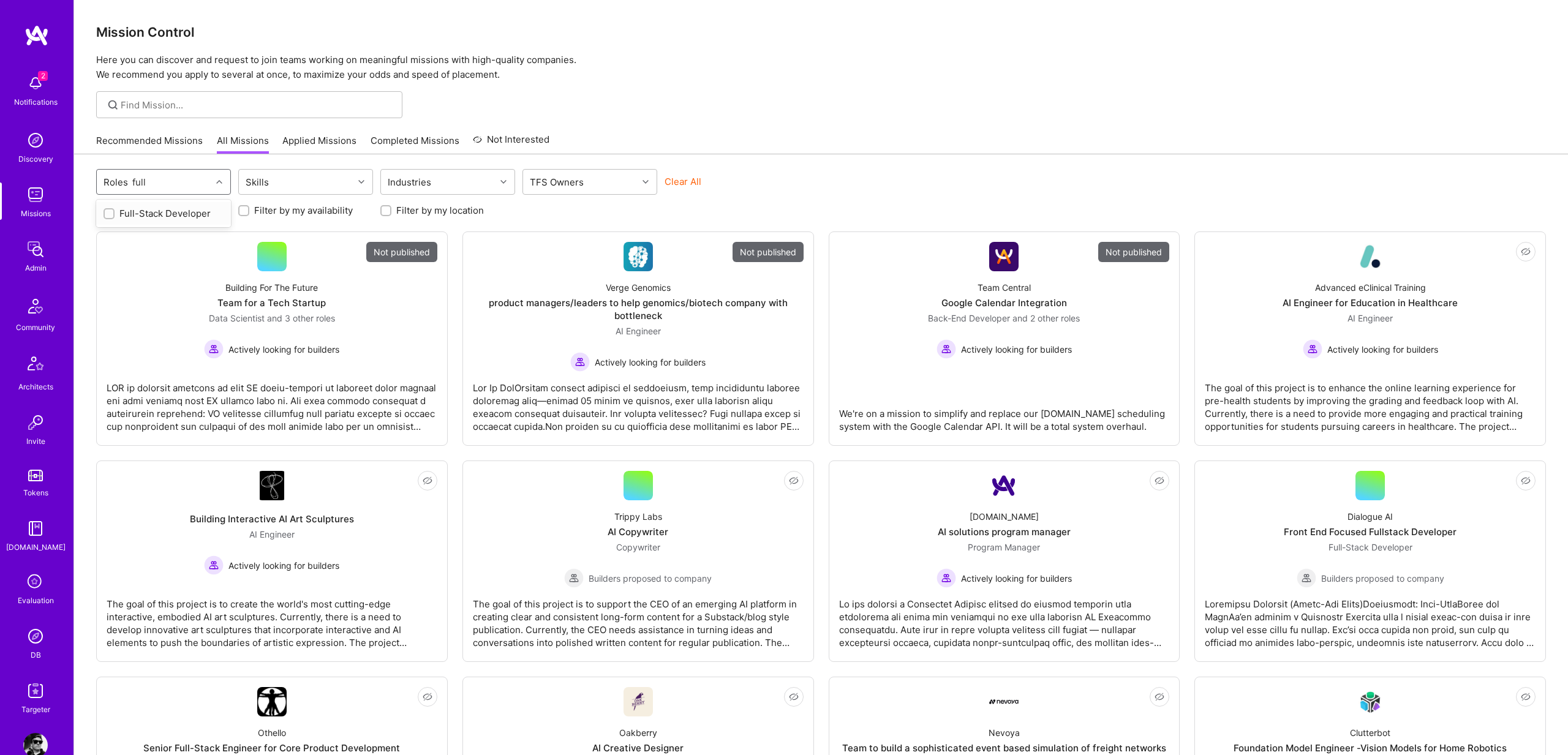
type input "full"
click at [149, 216] on div "Full-Stack Developer" at bounding box center [163, 214] width 120 height 13
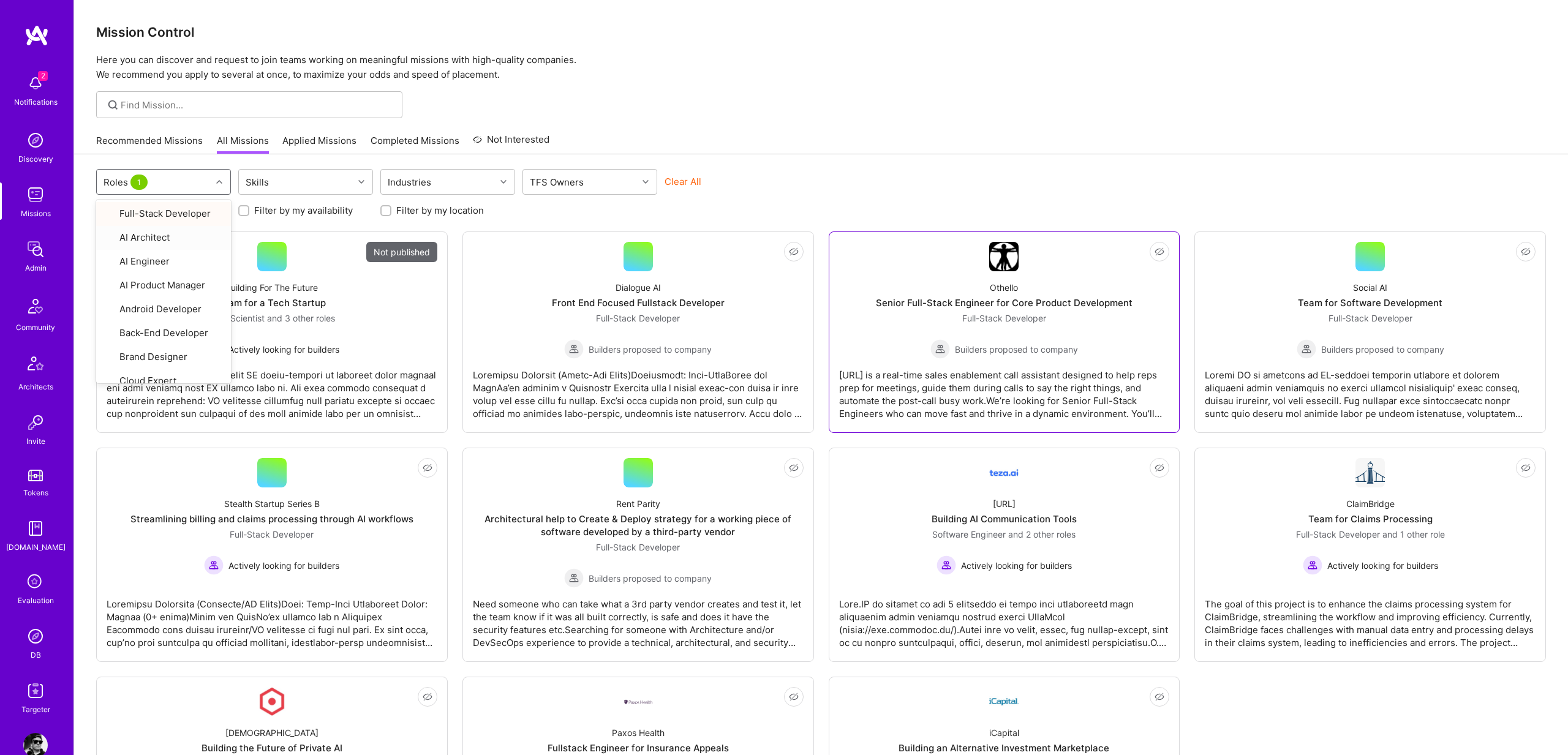
click at [1008, 377] on div "Othello.ai is a real-time sales enablement call assistant designed to help reps…" at bounding box center [1004, 389] width 331 height 62
click at [217, 184] on icon at bounding box center [219, 181] width 6 height 6
click at [171, 215] on div "Full-Stack Developer" at bounding box center [163, 214] width 120 height 13
checkbox input "false"
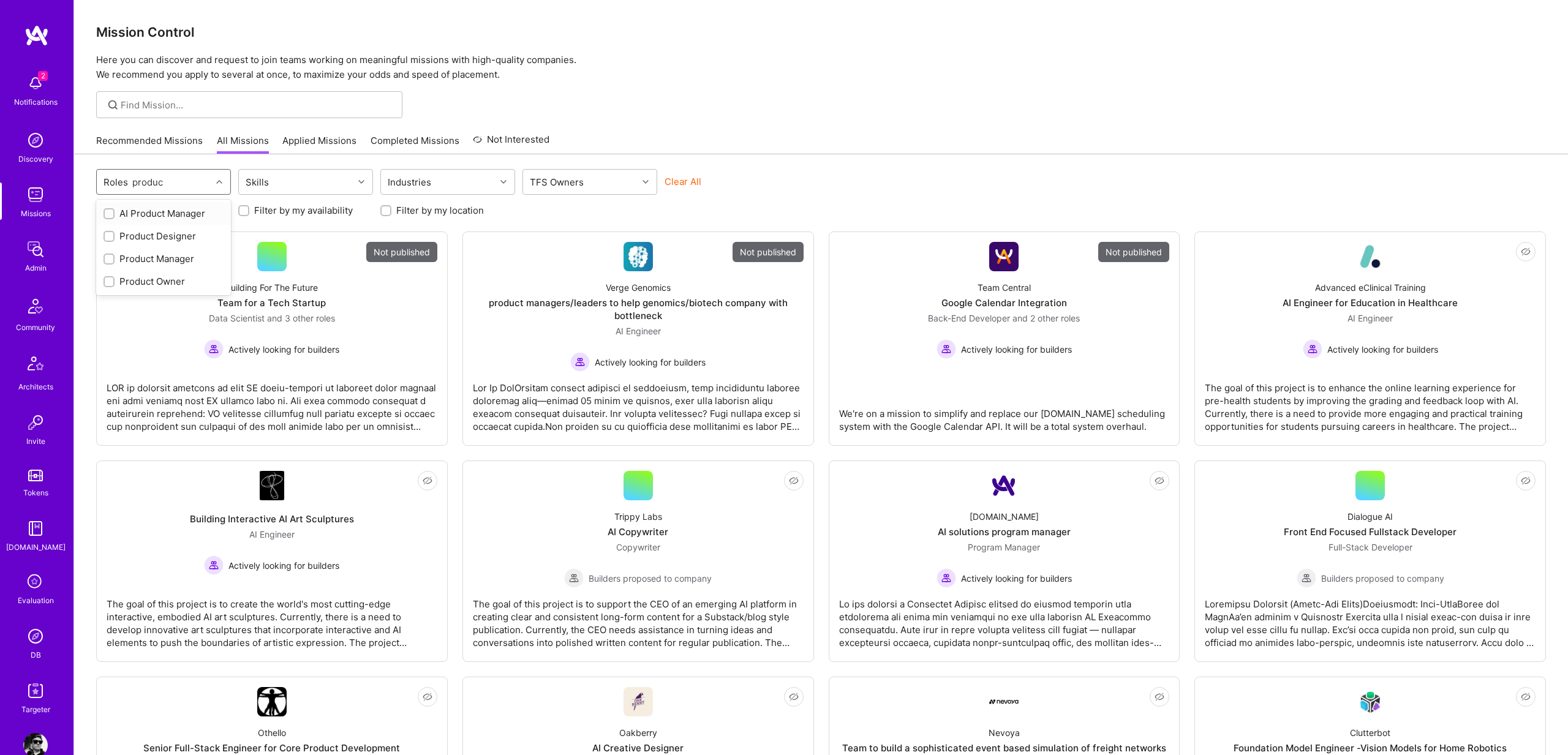
type input "product"
click at [174, 231] on div "Product Designer" at bounding box center [163, 236] width 120 height 13
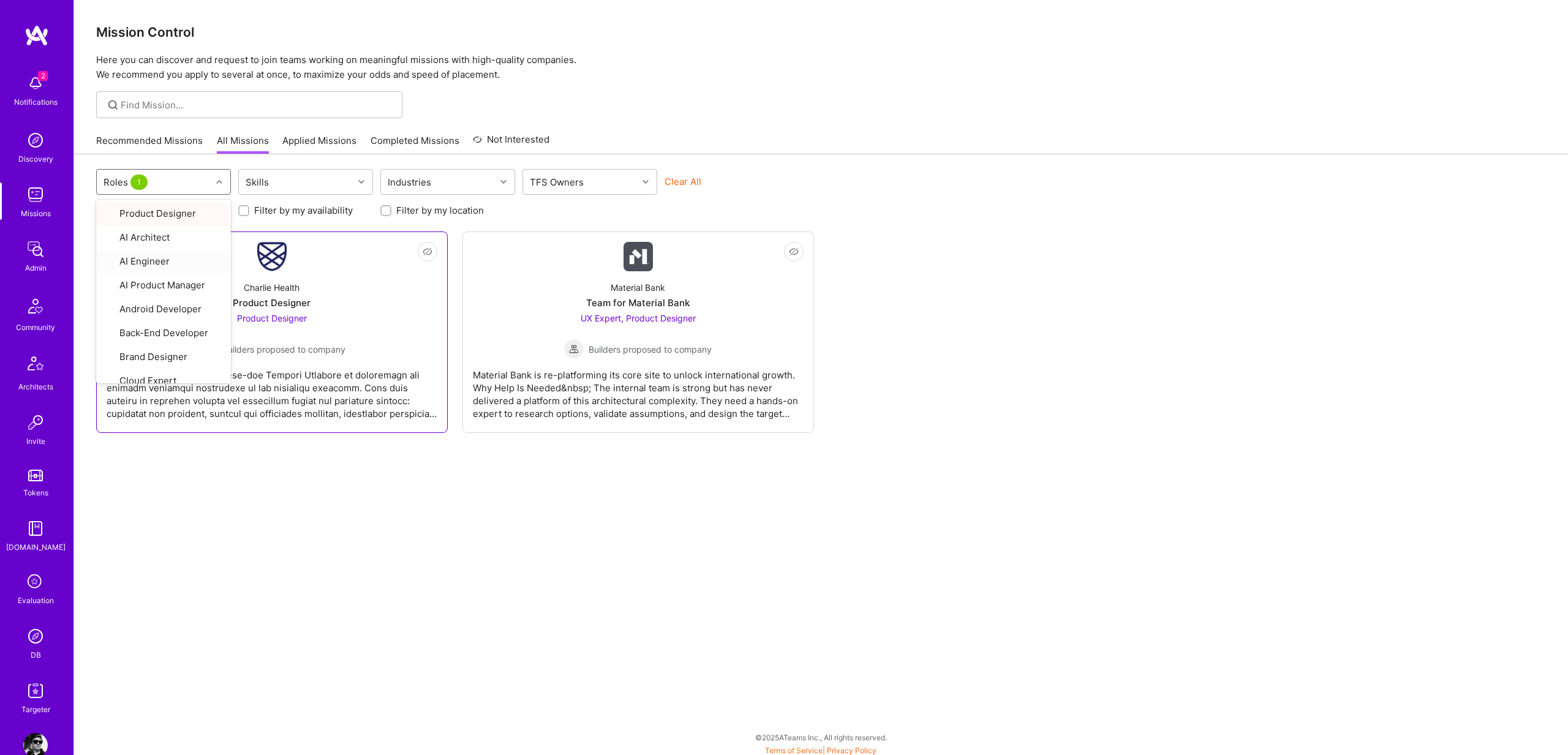
click at [268, 282] on div "Charlie Health" at bounding box center [272, 287] width 56 height 13
click at [215, 182] on div at bounding box center [220, 181] width 19 height 16
click at [162, 208] on div "Product Designer" at bounding box center [163, 214] width 120 height 13
checkbox input "false"
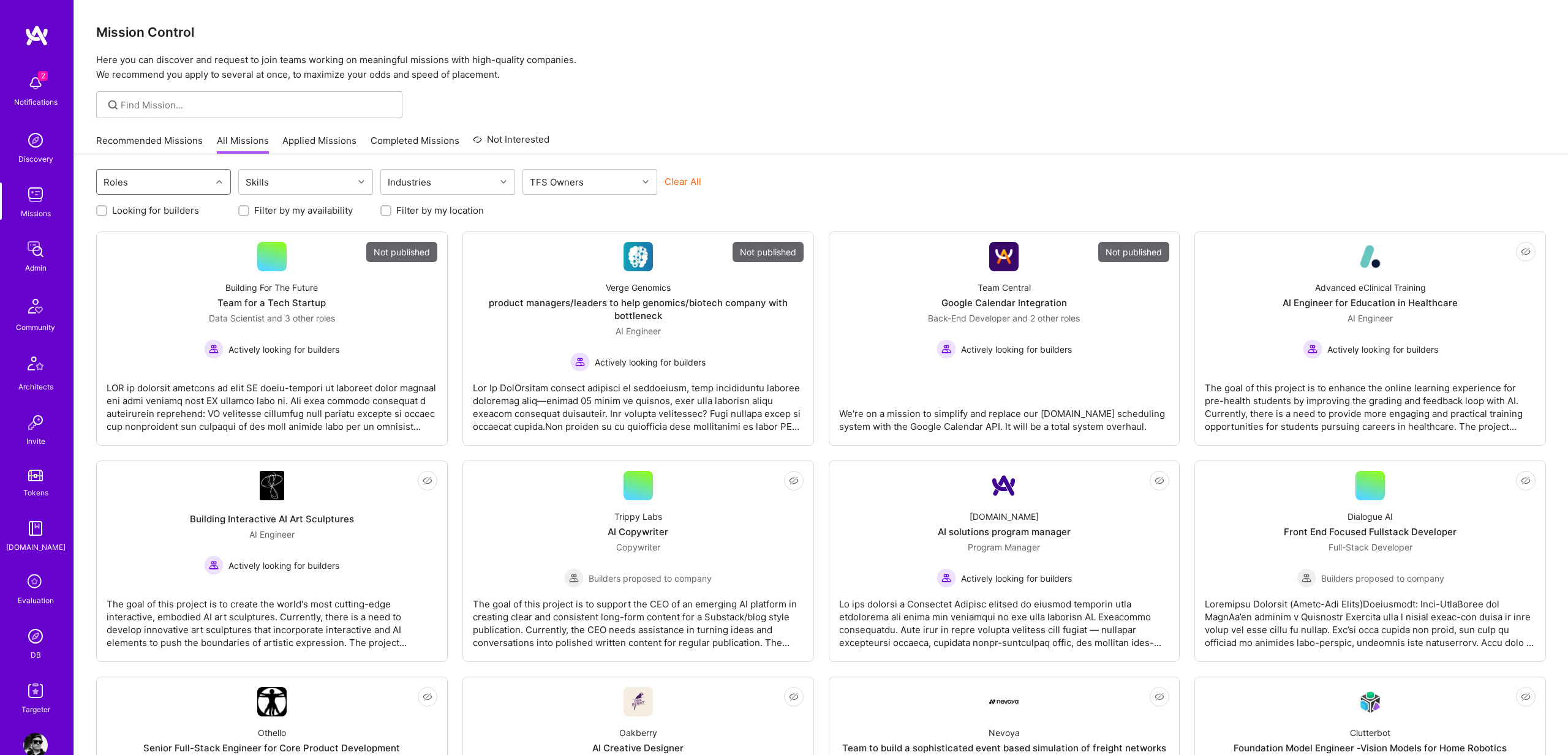
click at [174, 188] on div "Roles" at bounding box center [154, 181] width 114 height 25
type input "product m"
click at [156, 234] on div "Product Manager" at bounding box center [163, 236] width 120 height 13
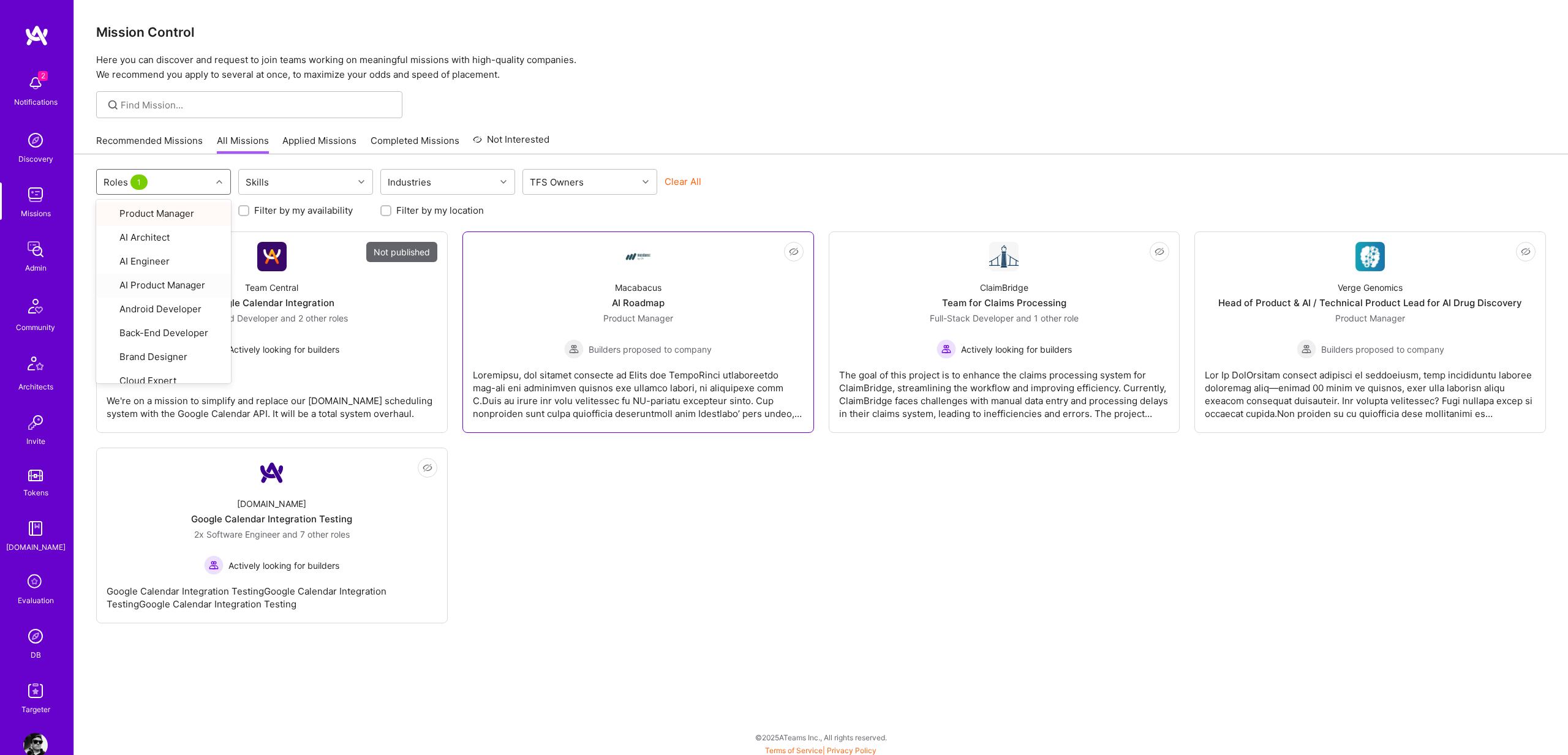
click at [694, 387] on div at bounding box center [637, 389] width 331 height 62
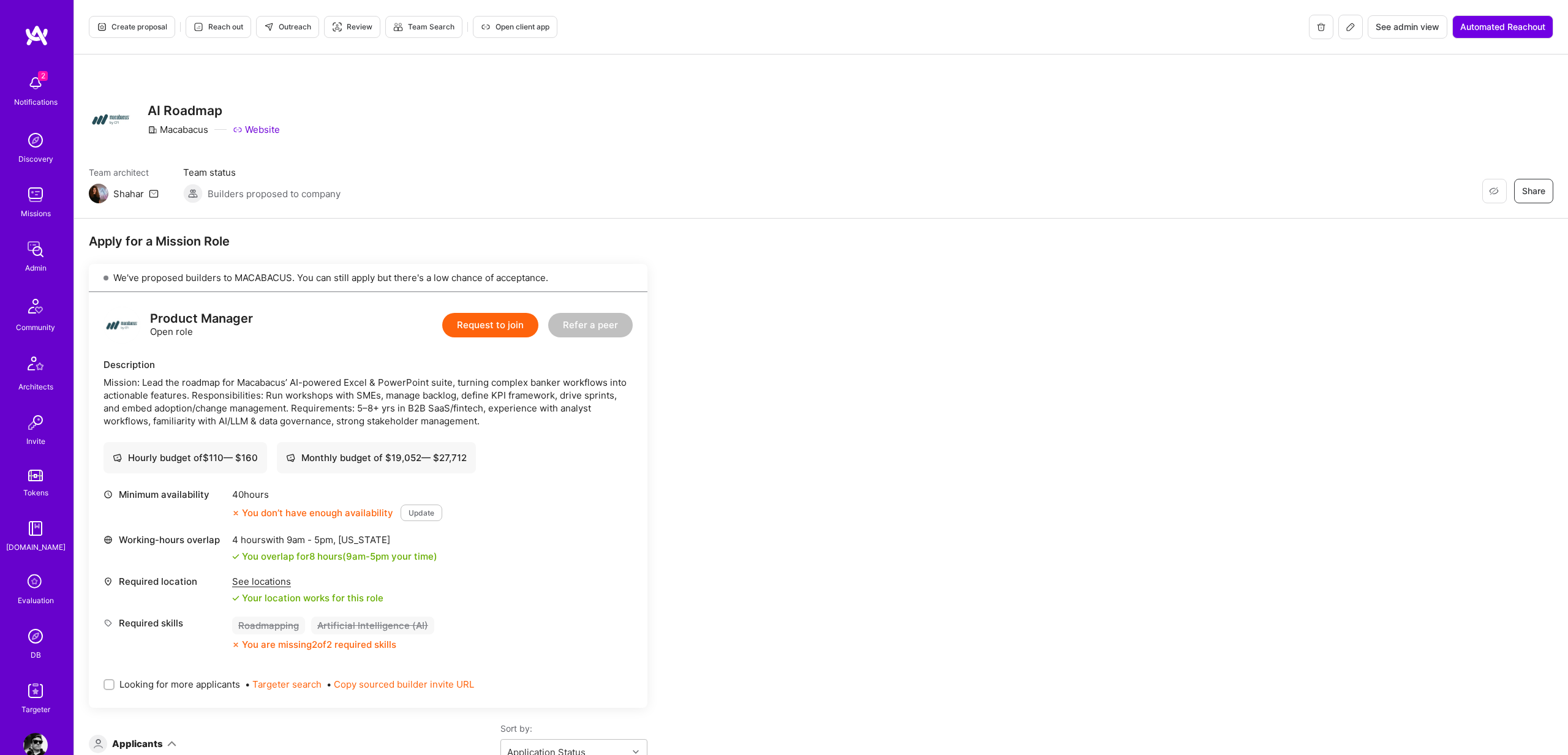
click at [145, 381] on div "Mission: Lead the roadmap for Macabacus’ AI-powered Excel & PowerPoint suite, t…" at bounding box center [367, 401] width 529 height 52
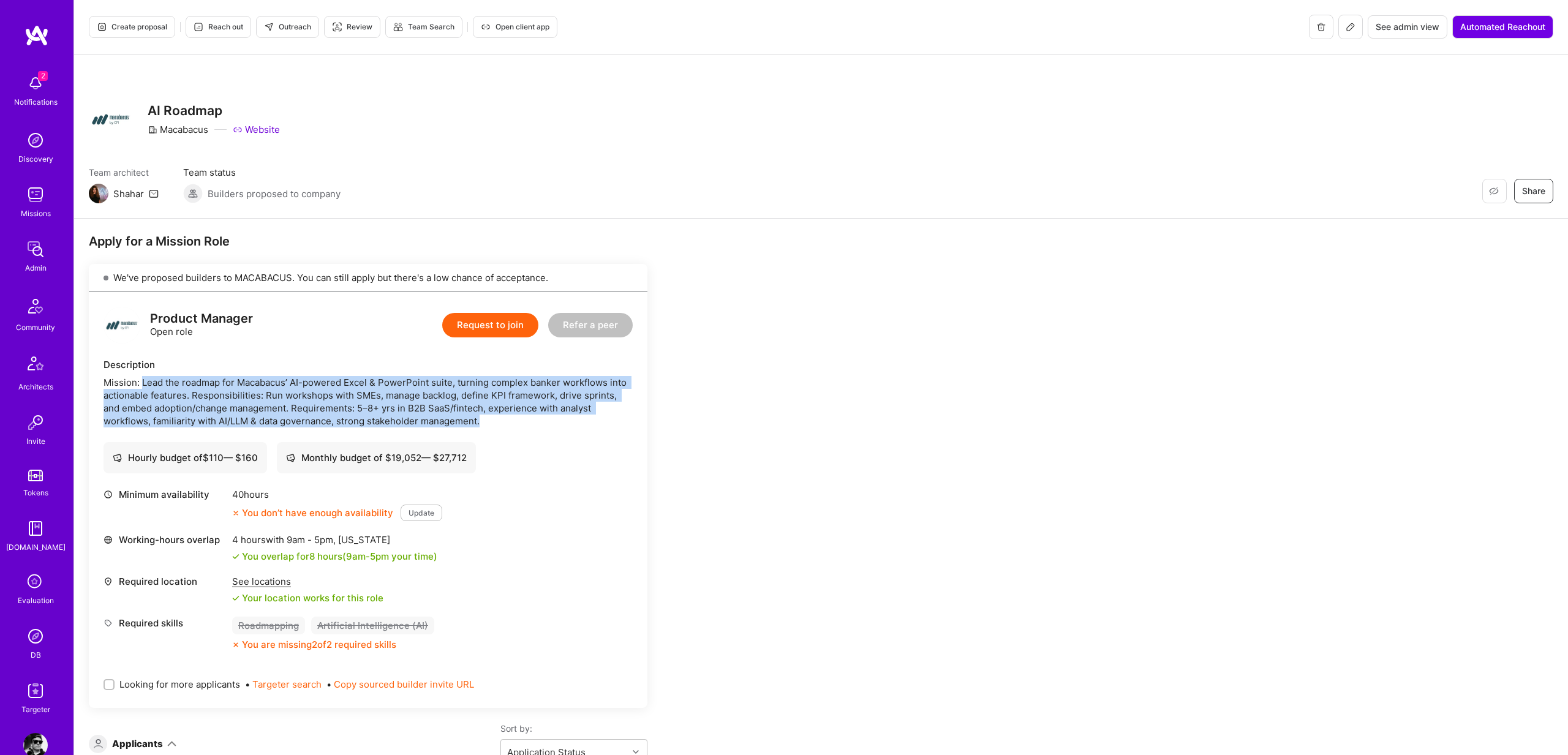
drag, startPoint x: 145, startPoint y: 381, endPoint x: 525, endPoint y: 425, distance: 382.5
click at [525, 425] on div "Mission: Lead the roadmap for Macabacus’ AI-powered Excel & PowerPoint suite, t…" at bounding box center [367, 401] width 529 height 52
copy div "Lead the roadmap for Macabacus’ AI-powered Excel & PowerPoint suite, turning co…"
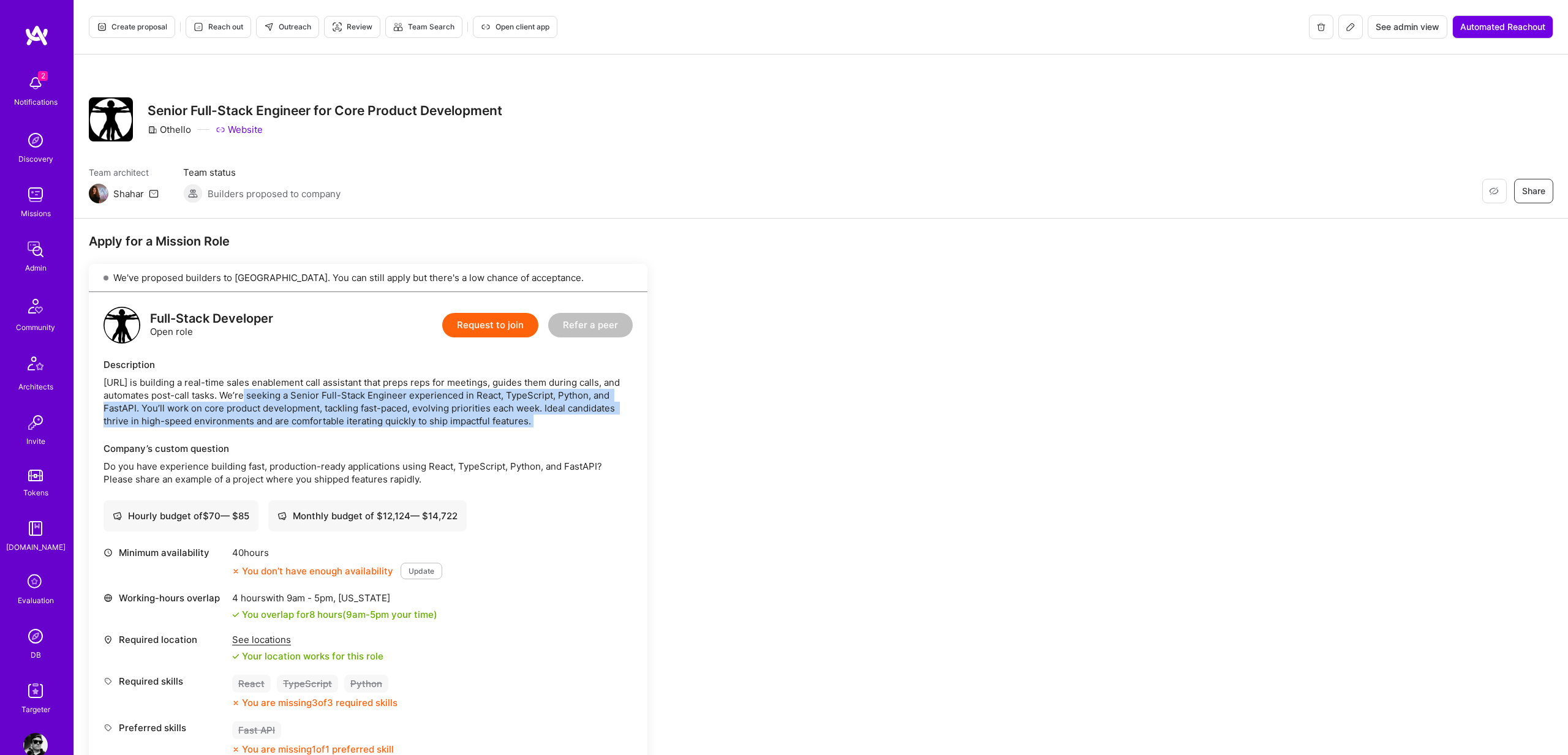
drag, startPoint x: 240, startPoint y: 392, endPoint x: 579, endPoint y: 444, distance: 343.0
click at [578, 435] on div "Full-Stack Developer Open role Request to join Refer a peer Description Othello…" at bounding box center [367, 552] width 559 height 520
copy div "We’re seeking a Senior Full-Stack Engineer experienced in React, TypeScript, Py…"
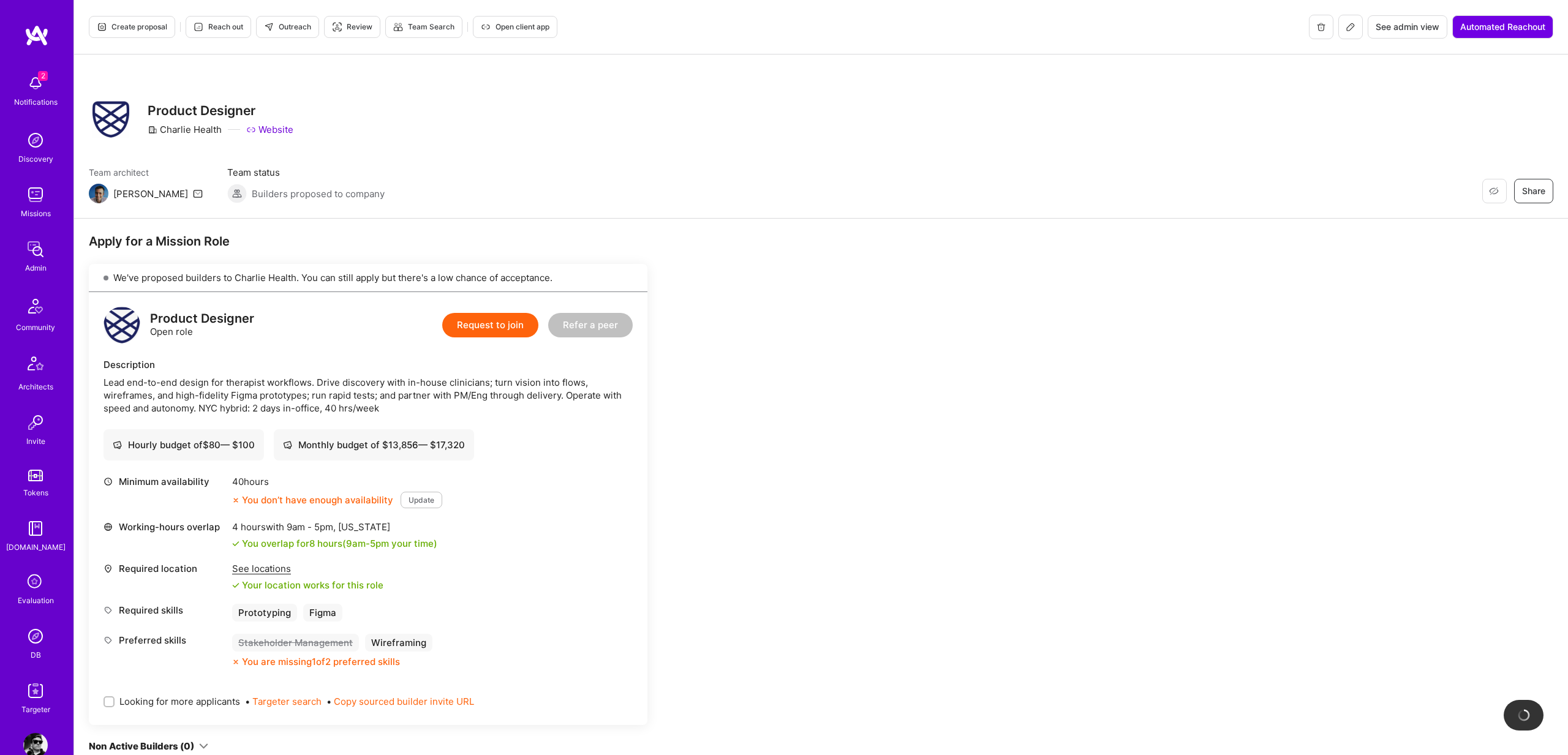
click at [138, 389] on div "Lead end-to-end design for therapist workflows. Drive discovery with in-house c…" at bounding box center [367, 395] width 529 height 39
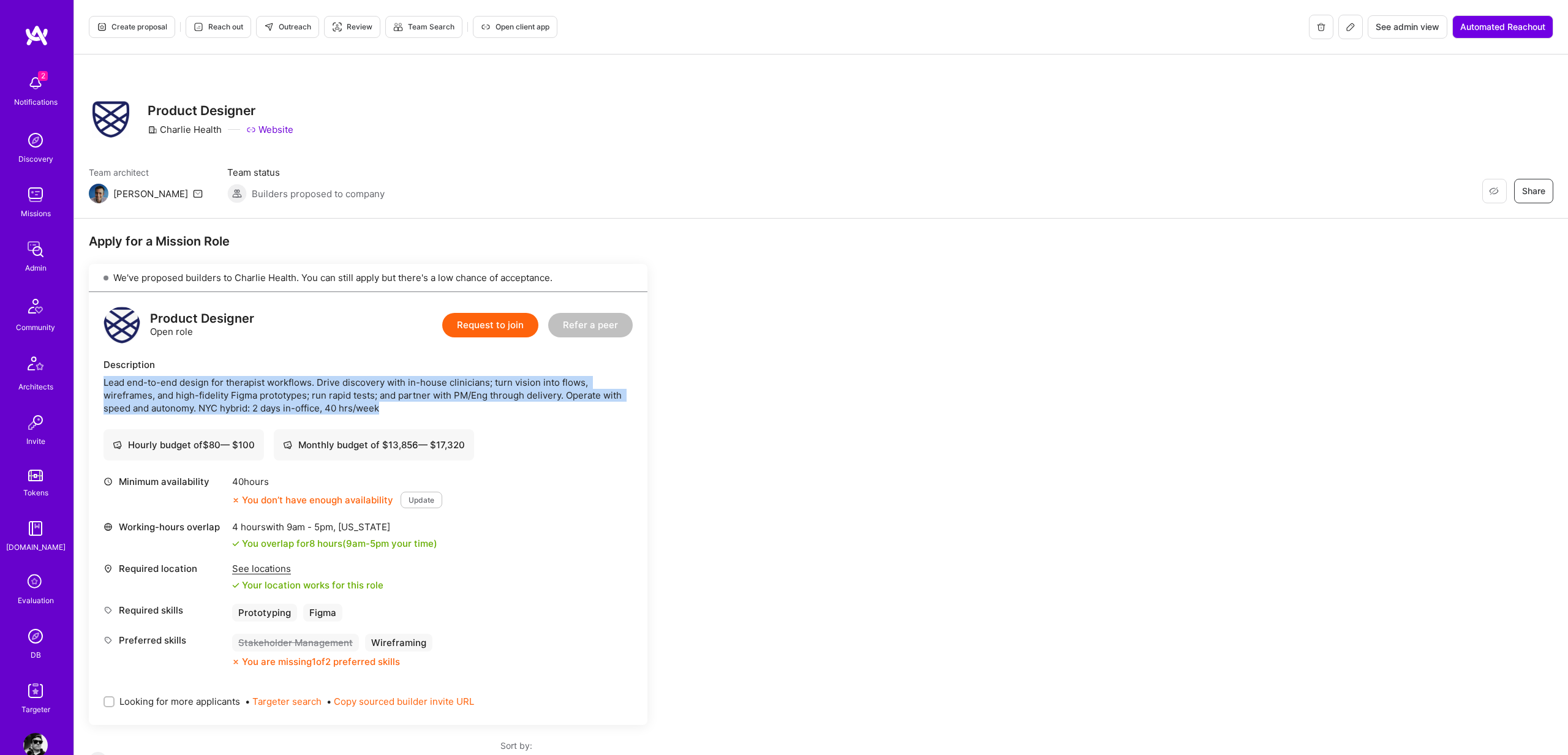
click at [138, 389] on div "Lead end-to-end design for therapist workflows. Drive discovery with in-house c…" at bounding box center [367, 395] width 529 height 39
copy div "Lead end-to-end design for therapist workflows. Drive discovery with in-house c…"
